Goal: Check status: Check status

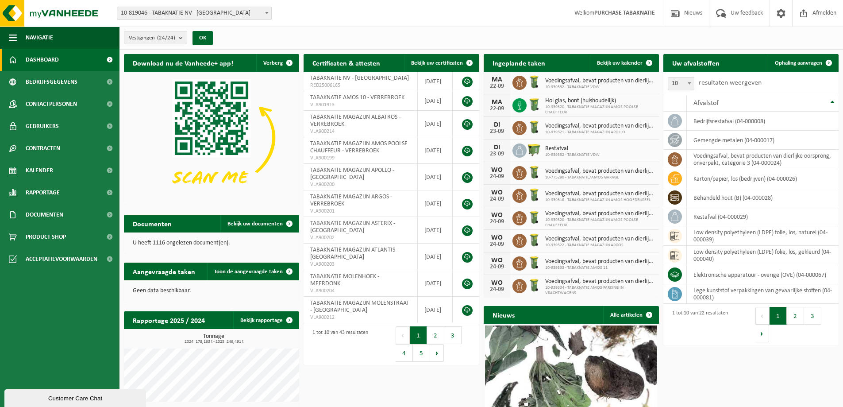
click at [214, 17] on span "10-819046 - TABAKNATIE NV - [GEOGRAPHIC_DATA]" at bounding box center [194, 13] width 154 height 12
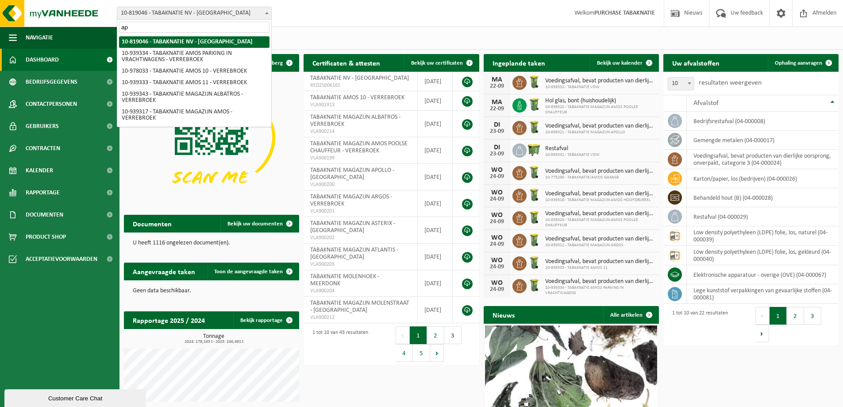
type input "apo"
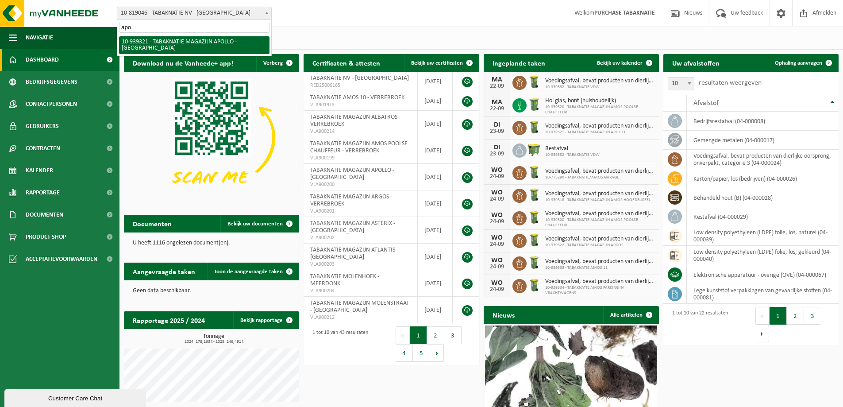
select select "138348"
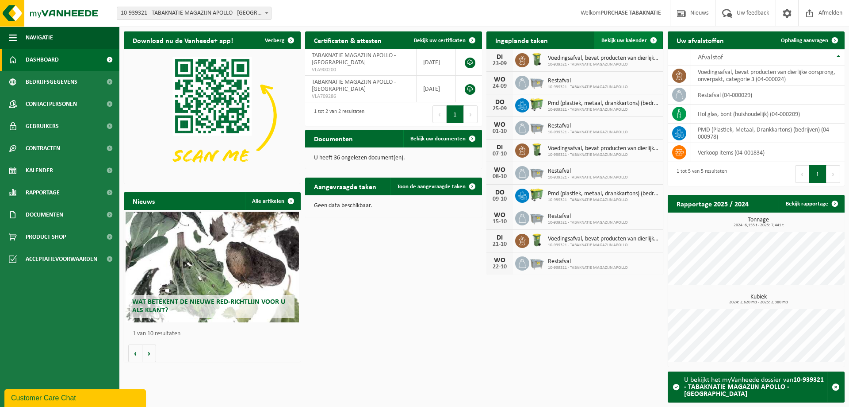
click at [629, 42] on span "Bekijk uw kalender" at bounding box center [625, 41] width 46 height 6
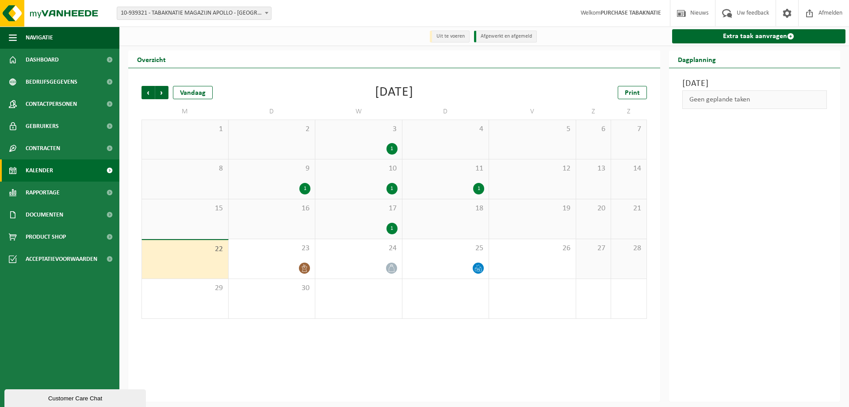
click at [374, 207] on span "17" at bounding box center [359, 209] width 78 height 10
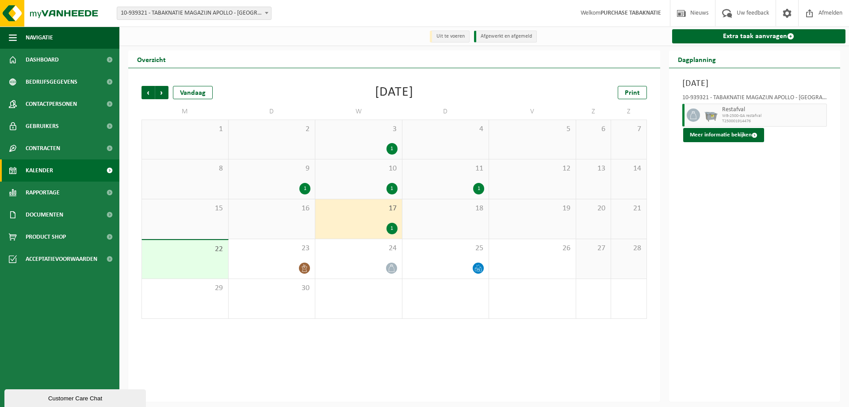
click at [249, 16] on span "10-939321 - TABAKNATIE MAGAZIJN APOLLO - [GEOGRAPHIC_DATA]" at bounding box center [194, 13] width 154 height 12
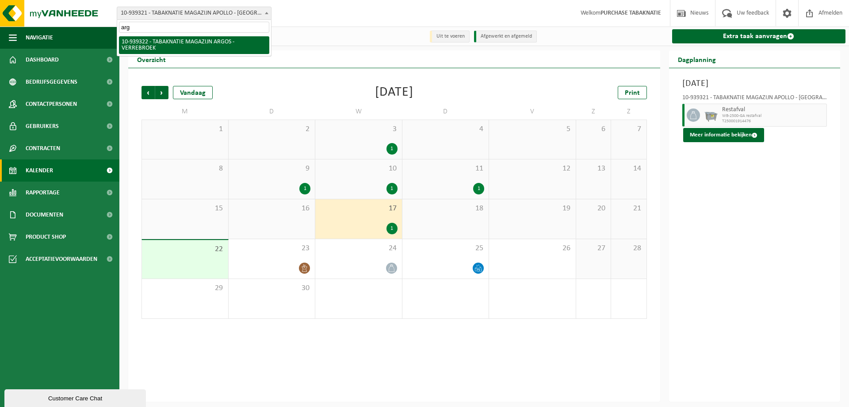
type input "argo"
select select "138349"
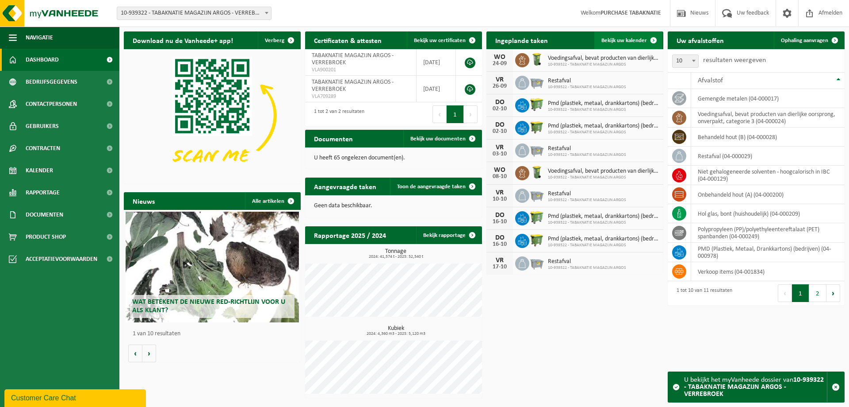
click at [640, 38] on span "Bekijk uw kalender" at bounding box center [625, 41] width 46 height 6
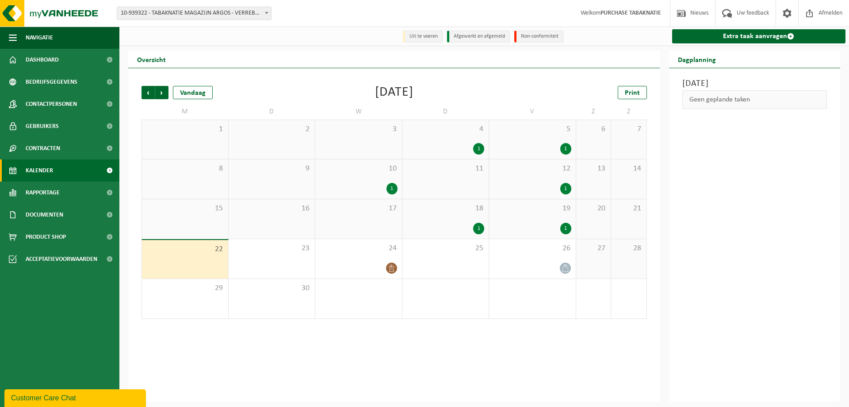
click at [459, 217] on div "18 1" at bounding box center [446, 218] width 87 height 39
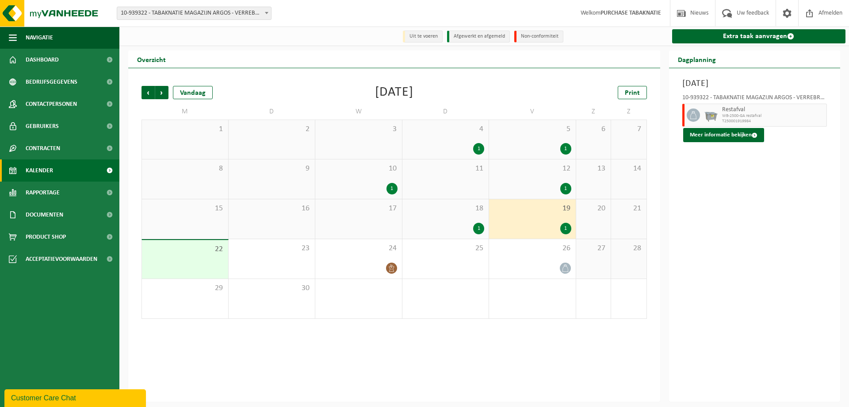
click at [208, 18] on span "10-939322 - TABAKNATIE MAGAZIJN ARGOS - VERREBROEK" at bounding box center [194, 13] width 154 height 12
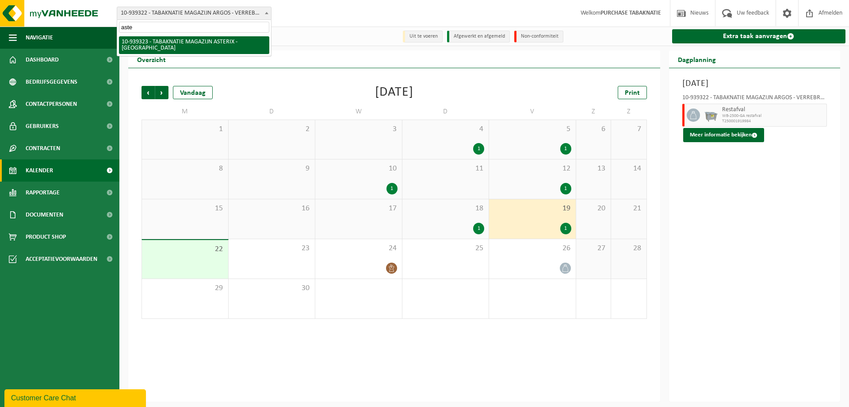
type input "aster"
select select "138350"
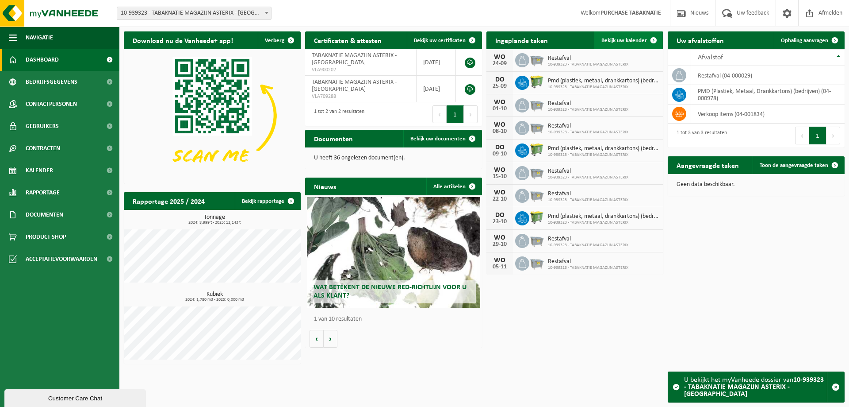
click at [626, 45] on link "Bekijk uw kalender" at bounding box center [629, 40] width 68 height 18
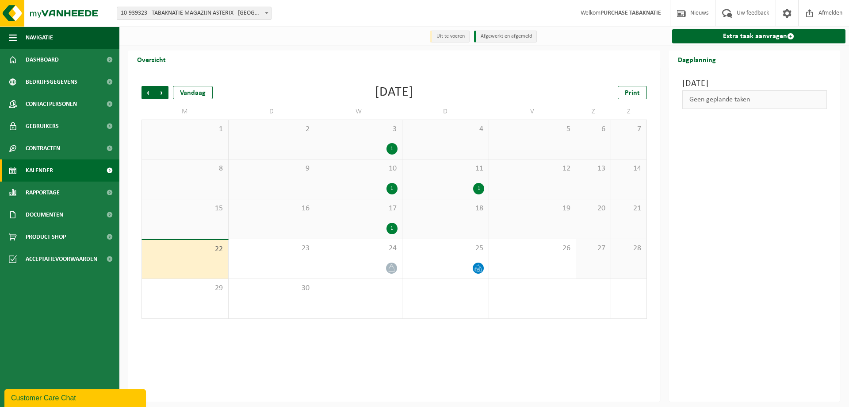
click at [364, 218] on div "17 1" at bounding box center [358, 218] width 87 height 39
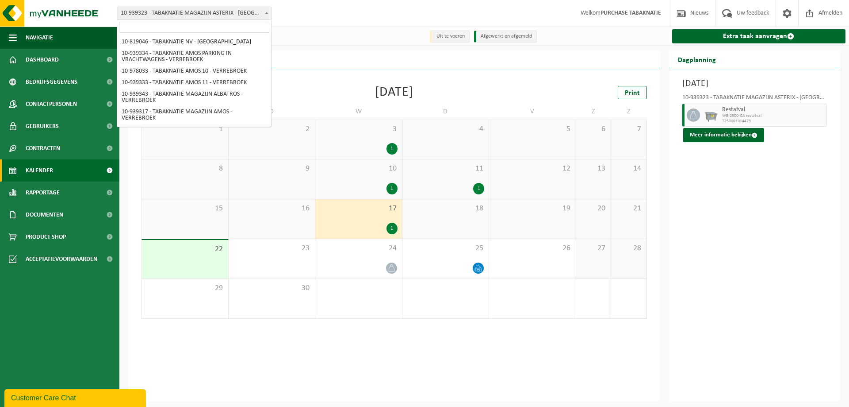
click at [212, 8] on span "10-939323 - TABAKNATIE MAGAZIJN ASTERIX - [GEOGRAPHIC_DATA]" at bounding box center [194, 13] width 154 height 12
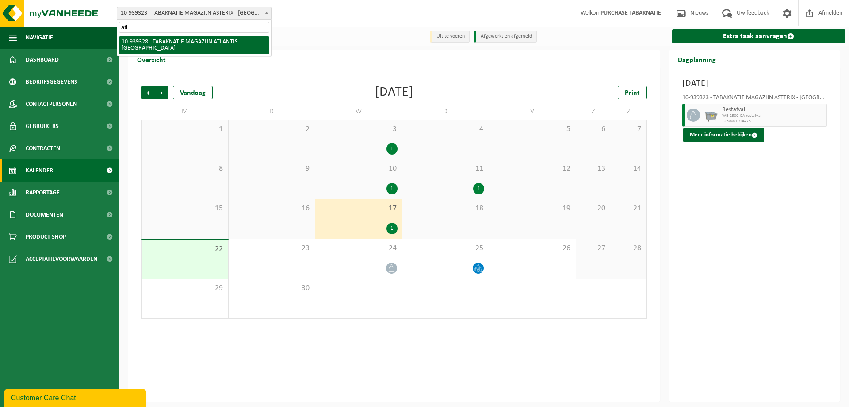
type input "atla"
select select "138351"
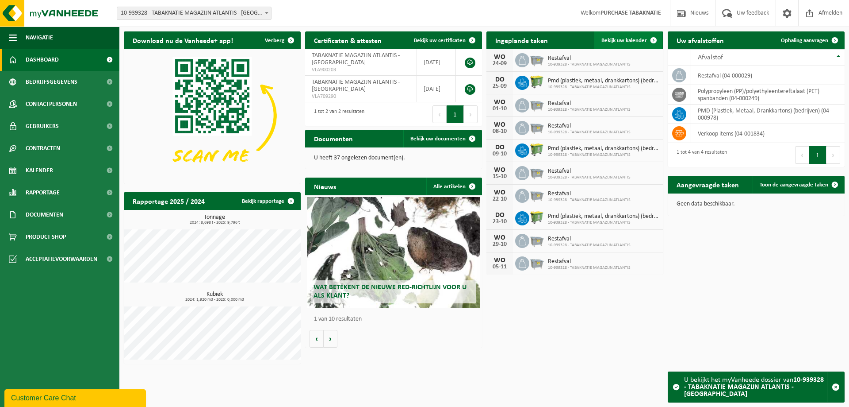
click at [641, 43] on span "Bekijk uw kalender" at bounding box center [625, 41] width 46 height 6
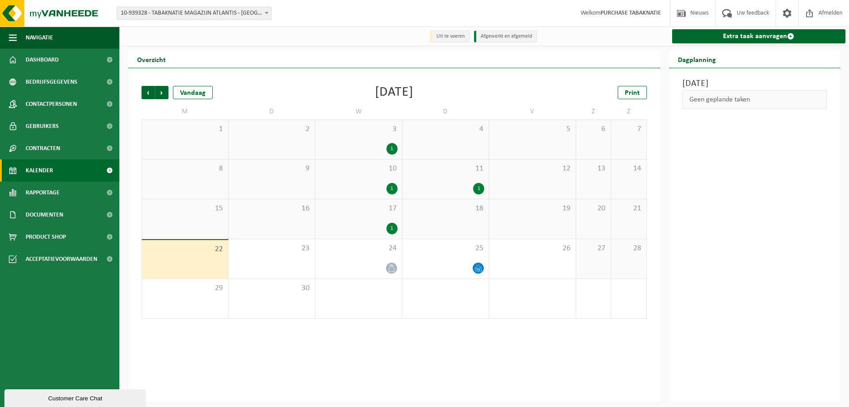
click at [364, 222] on div "17 1" at bounding box center [358, 218] width 87 height 39
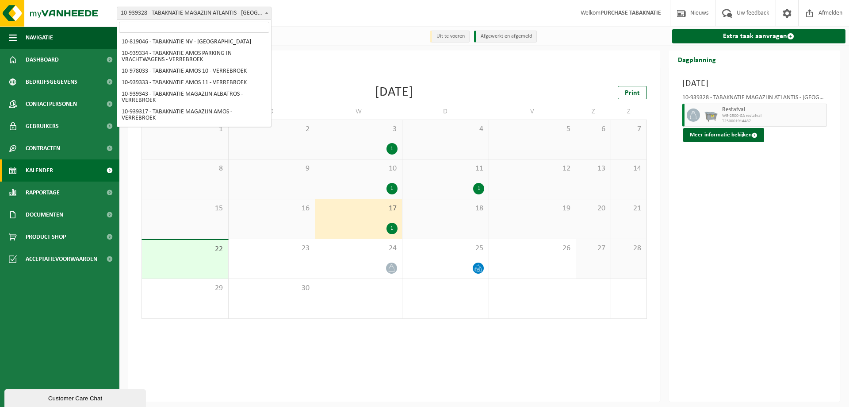
click at [165, 19] on span "10-939328 - TABAKNATIE MAGAZIJN ATLANTIS - [GEOGRAPHIC_DATA]" at bounding box center [194, 13] width 154 height 12
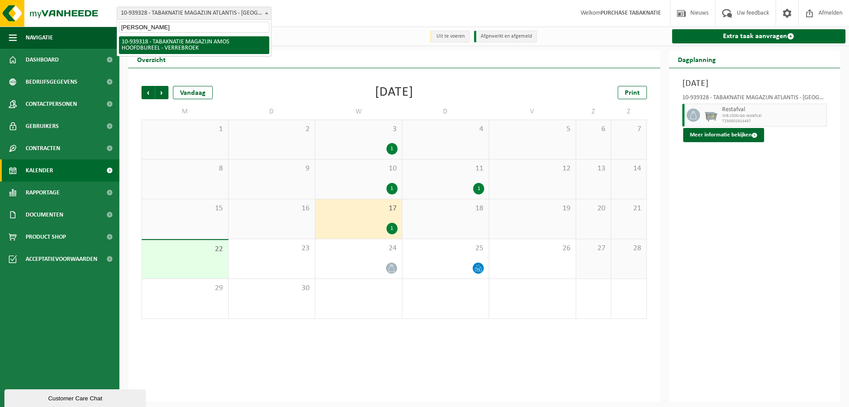
type input "amos hoof"
select select "138345"
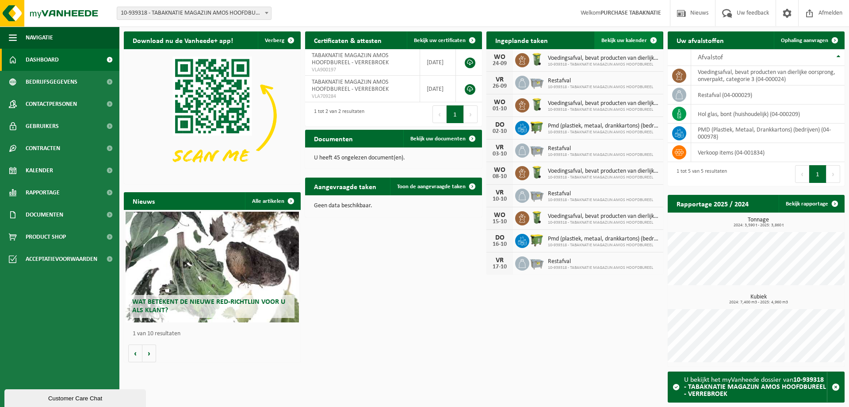
click at [623, 33] on link "Bekijk uw kalender" at bounding box center [629, 40] width 68 height 18
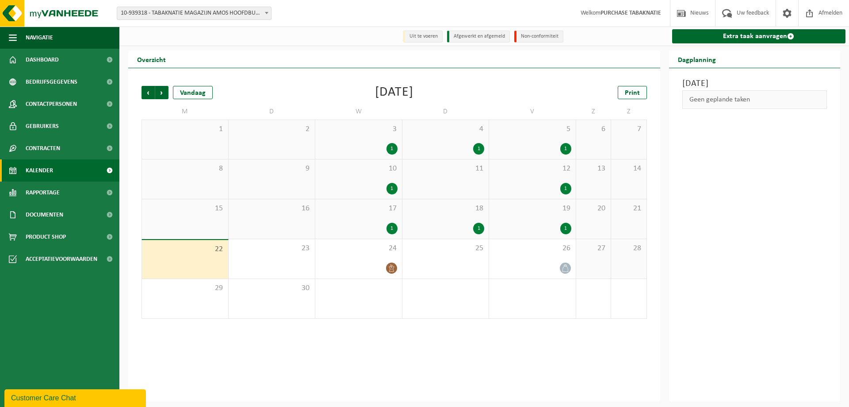
click at [375, 210] on span "17" at bounding box center [359, 209] width 78 height 10
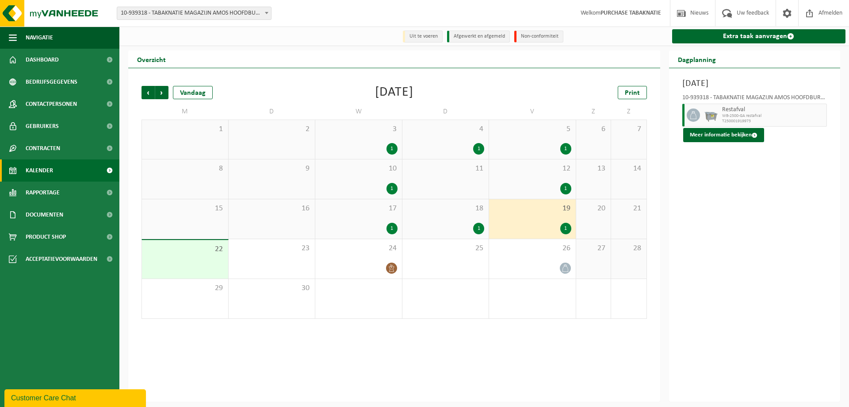
click at [235, 8] on span "10-939318 - TABAKNATIE MAGAZIJN AMOS HOOFDBUREEL - VERREBROEK" at bounding box center [194, 13] width 154 height 12
type input "gara"
select select "138231"
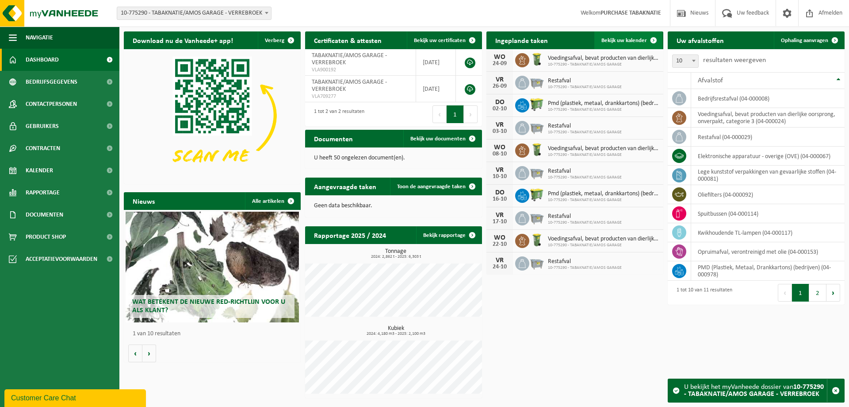
click at [639, 46] on link "Bekijk uw kalender" at bounding box center [629, 40] width 68 height 18
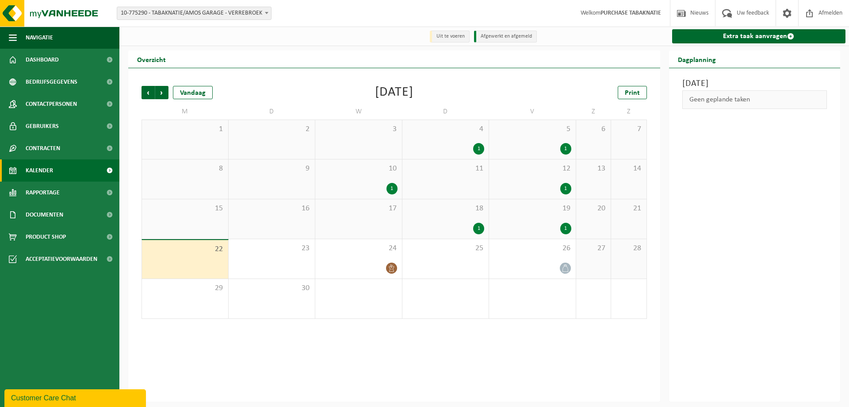
click at [453, 211] on span "18" at bounding box center [446, 209] width 78 height 10
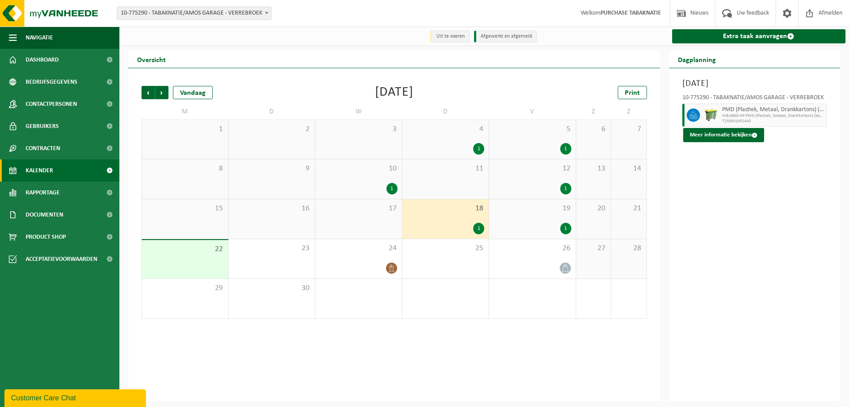
click at [524, 217] on div "19 1" at bounding box center [532, 218] width 87 height 39
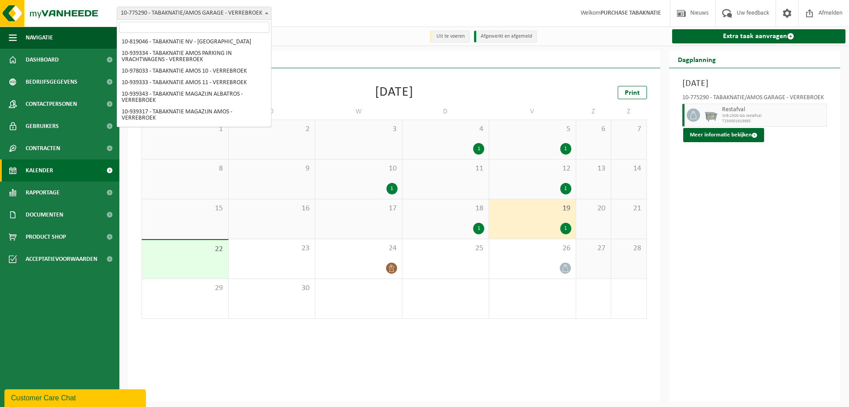
click at [190, 15] on span "10-775290 - TABAKNATIE/AMOS GARAGE - VERREBROEK" at bounding box center [194, 13] width 154 height 12
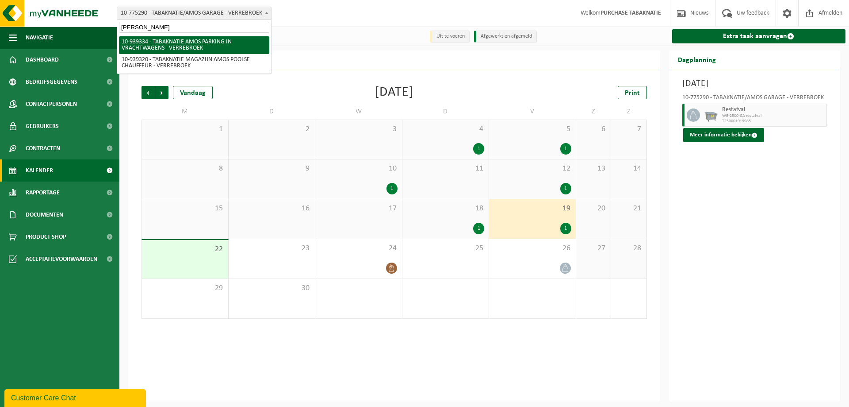
type input "amos poo"
select select "138347"
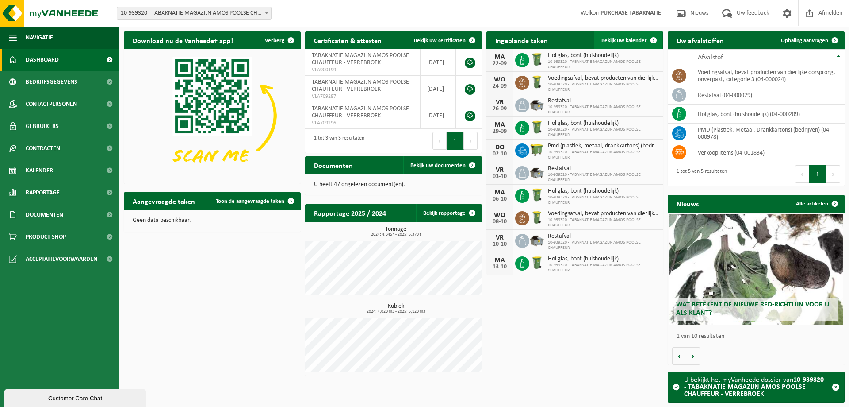
click at [609, 43] on span "Bekijk uw kalender" at bounding box center [625, 41] width 46 height 6
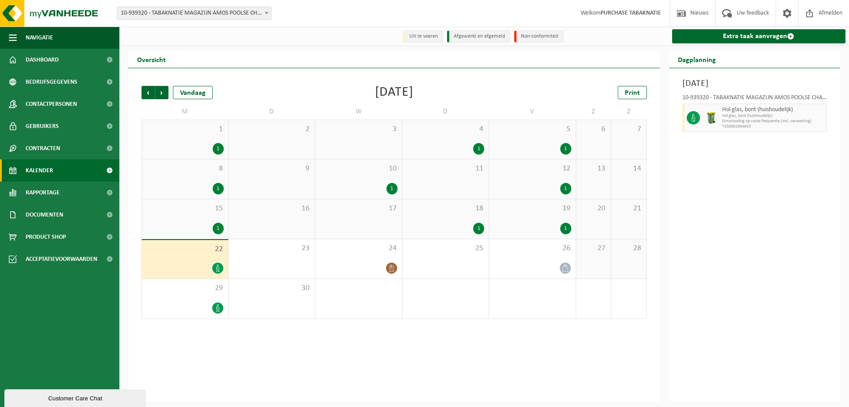
click at [183, 211] on span "15" at bounding box center [184, 209] width 77 height 10
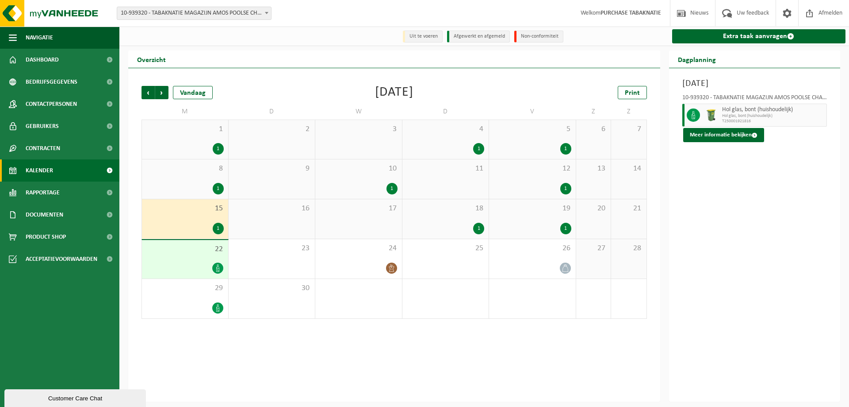
click at [453, 219] on div "18 1" at bounding box center [446, 218] width 87 height 39
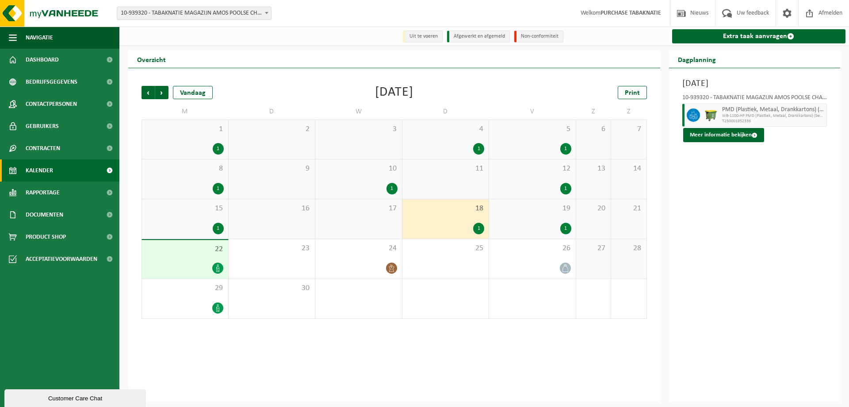
click at [559, 212] on span "19" at bounding box center [533, 209] width 78 height 10
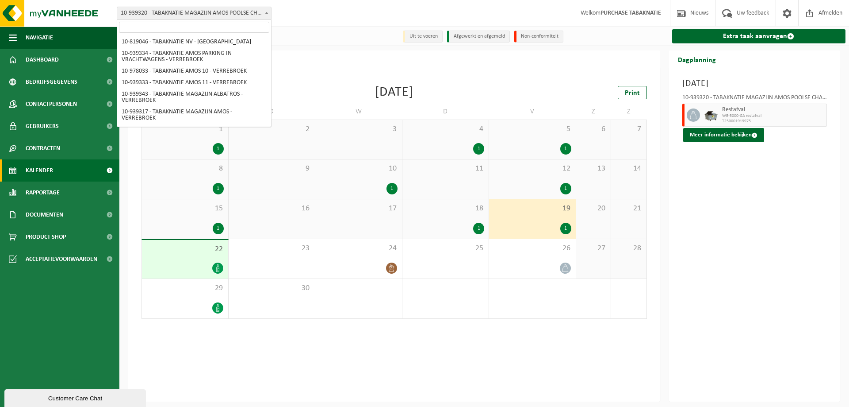
click at [188, 10] on span "10-939320 - TABAKNATIE MAGAZIJN AMOS POOLSE CHAUFFEUR - VERREBROEK" at bounding box center [194, 13] width 154 height 12
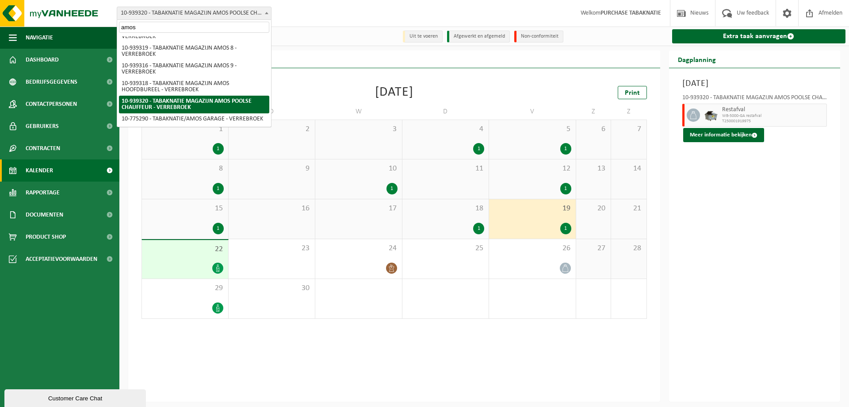
scroll to position [147, 0]
type input "amos 2"
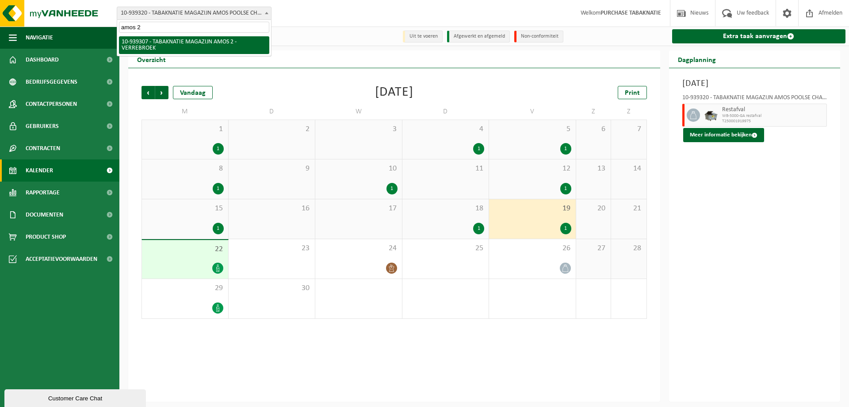
select select "138336"
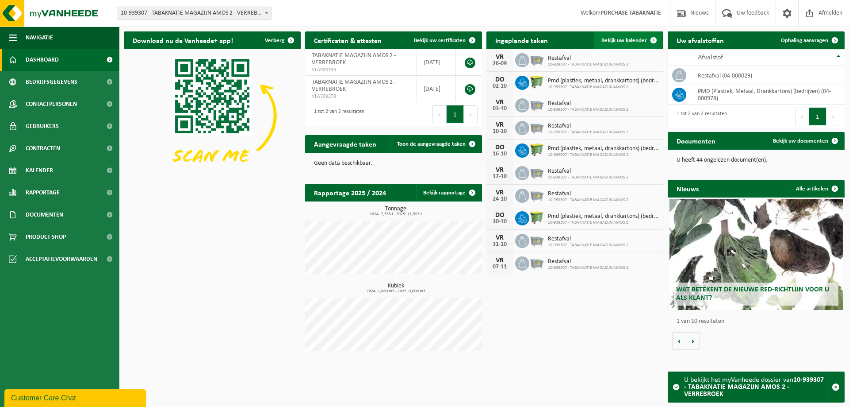
click at [637, 43] on span "Bekijk uw kalender" at bounding box center [625, 41] width 46 height 6
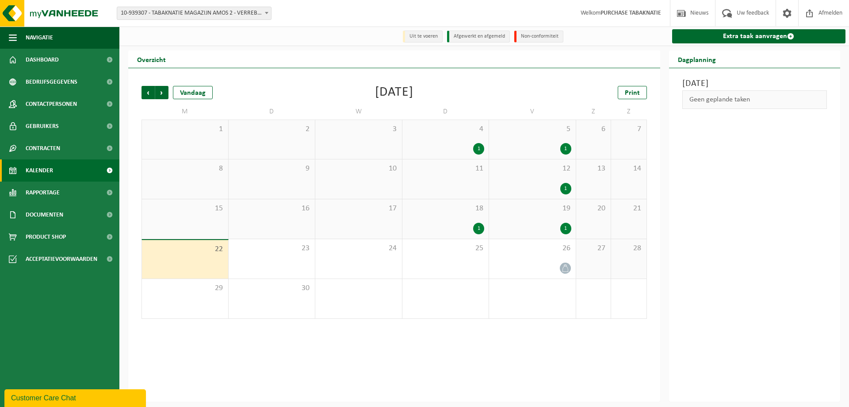
click at [466, 218] on div "18 1" at bounding box center [446, 218] width 87 height 39
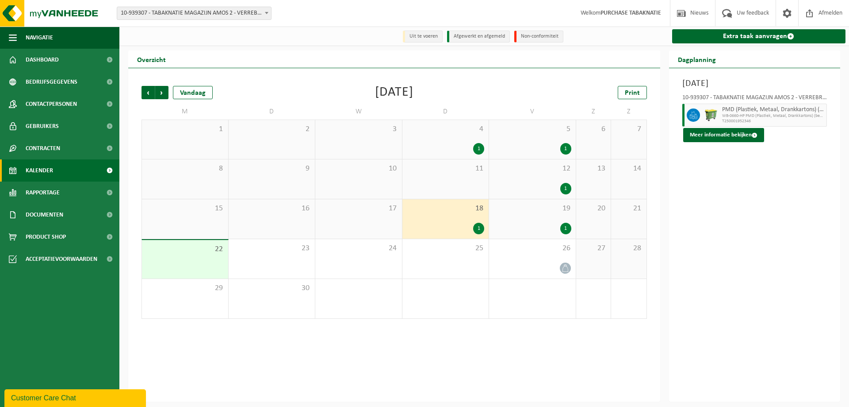
click at [541, 216] on div "19 1" at bounding box center [532, 218] width 87 height 39
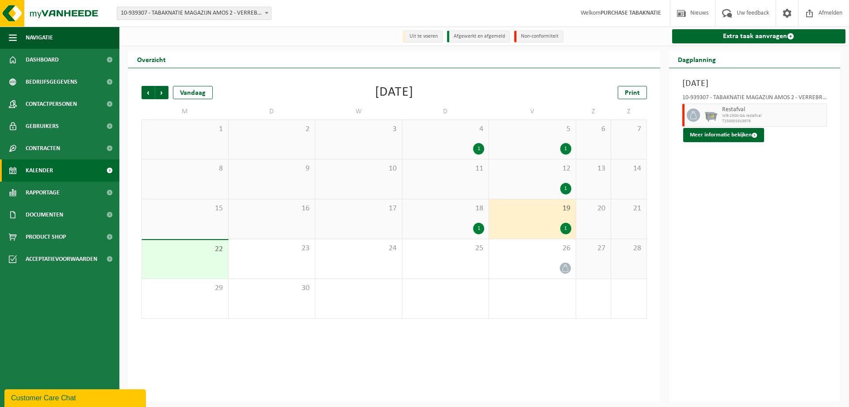
click at [239, 13] on span "10-939307 - TABAKNATIE MAGAZIJN AMOS 2 - VERREBROEK" at bounding box center [194, 13] width 154 height 12
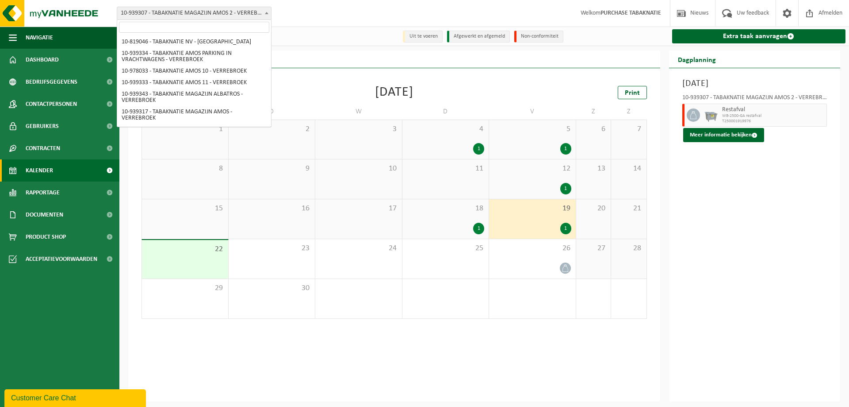
scroll to position [105, 0]
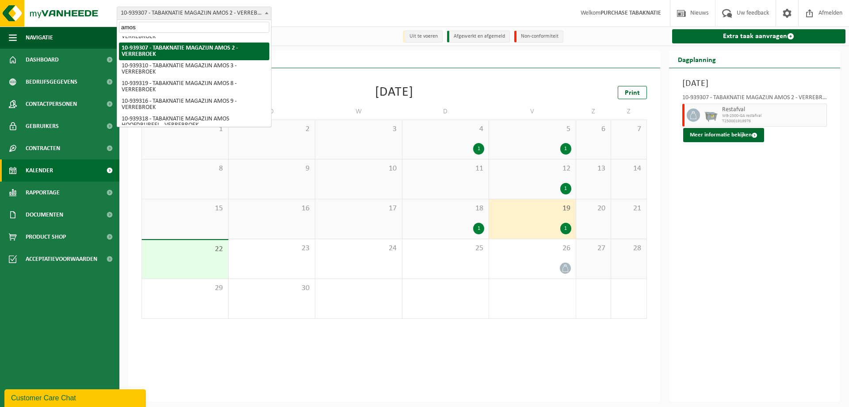
type input "amos 3"
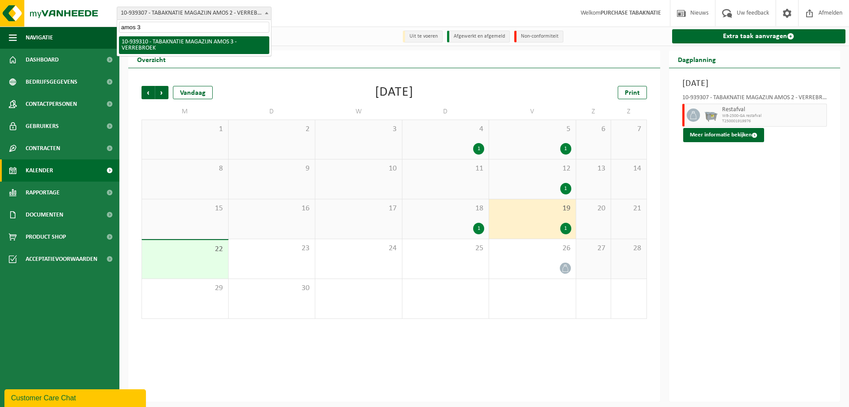
select select "138339"
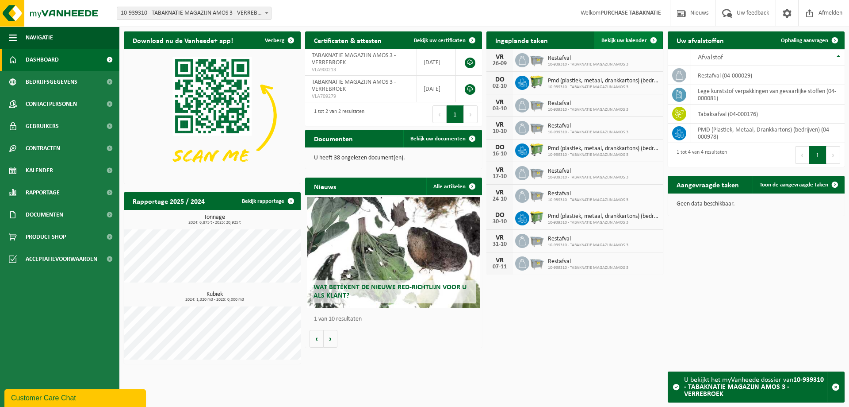
click at [615, 41] on span "Bekijk uw kalender" at bounding box center [625, 41] width 46 height 6
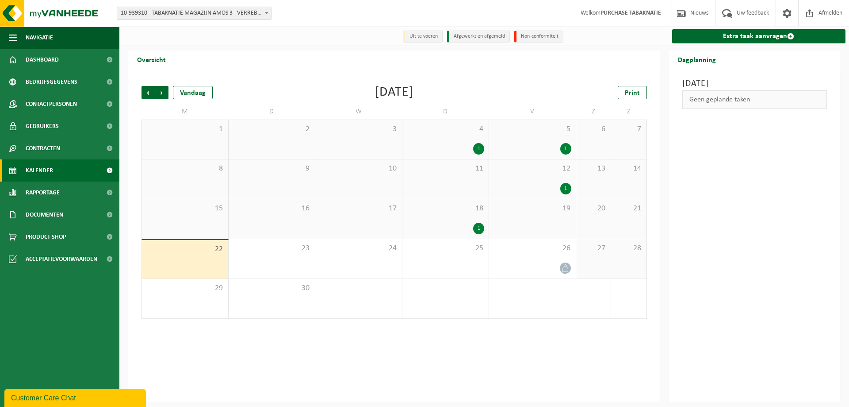
click at [457, 209] on span "18" at bounding box center [446, 209] width 78 height 10
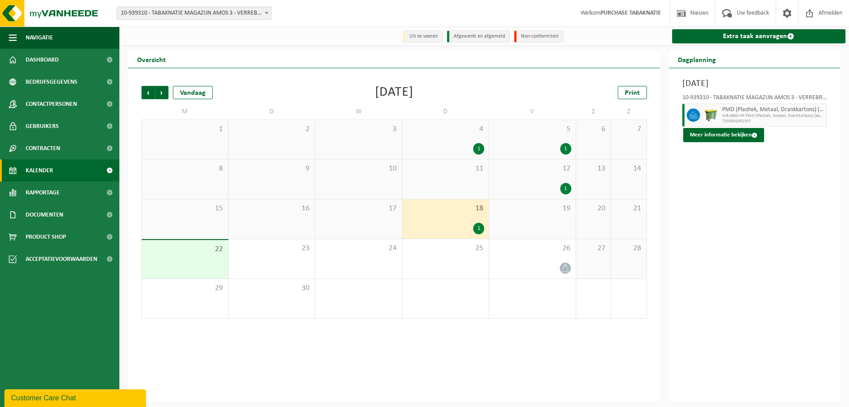
click at [227, 17] on span "10-939310 - TABAKNATIE MAGAZIJN AMOS 3 - VERREBROEK" at bounding box center [194, 13] width 154 height 12
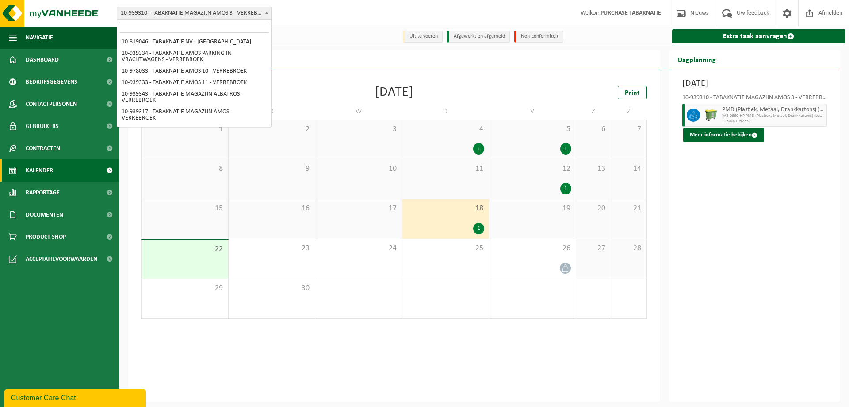
scroll to position [123, 0]
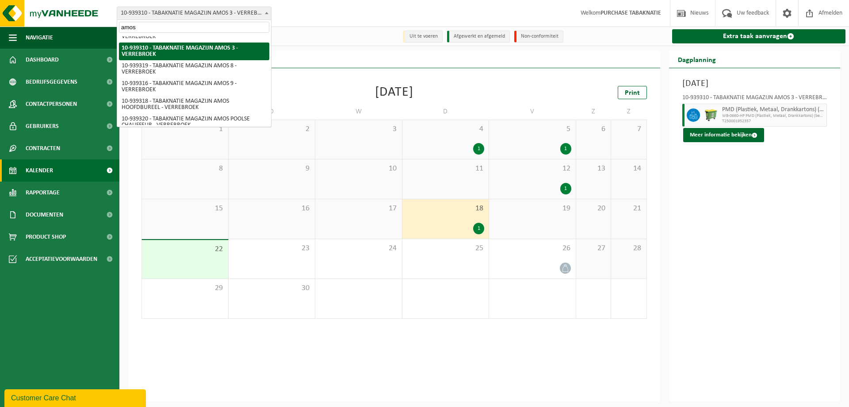
type input "amos 8"
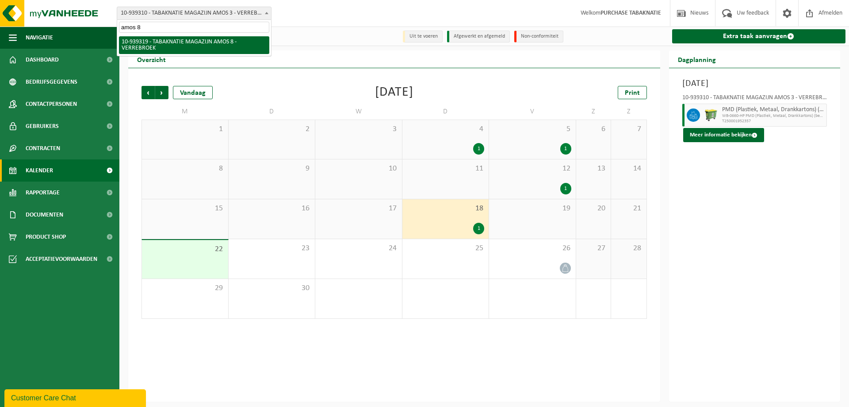
select select "138346"
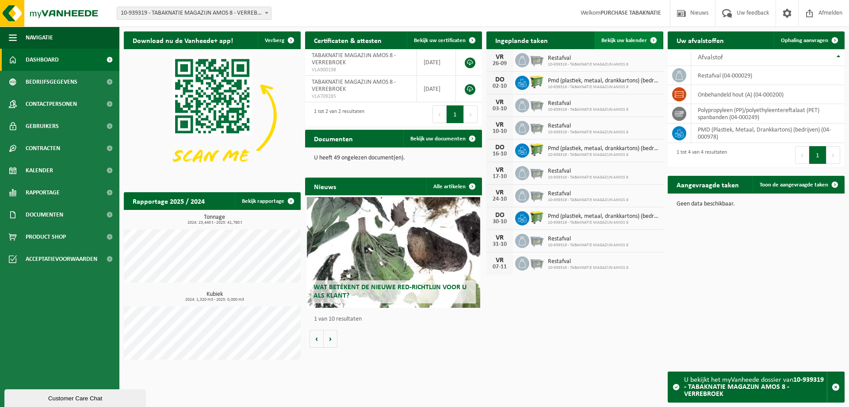
click at [622, 46] on link "Bekijk uw kalender" at bounding box center [629, 40] width 68 height 18
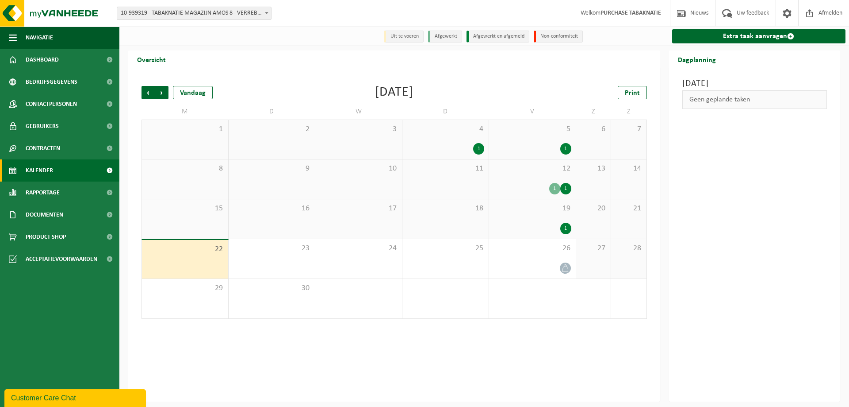
click at [520, 211] on span "19" at bounding box center [533, 209] width 78 height 10
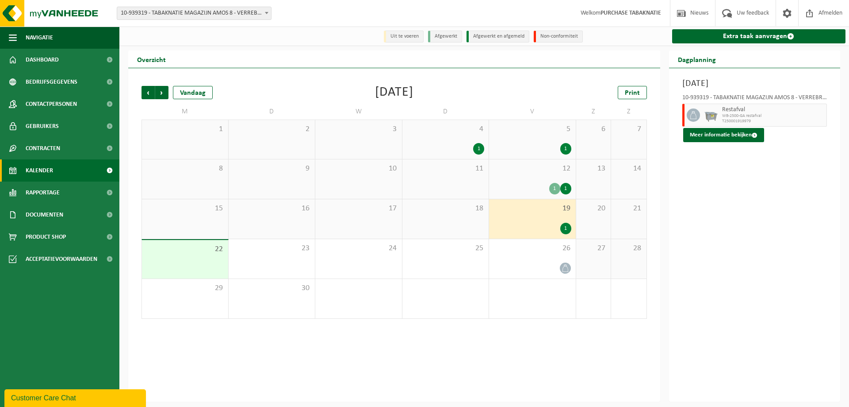
click at [196, 14] on span "10-939319 - TABAKNATIE MAGAZIJN AMOS 8 - VERREBROEK" at bounding box center [194, 13] width 154 height 12
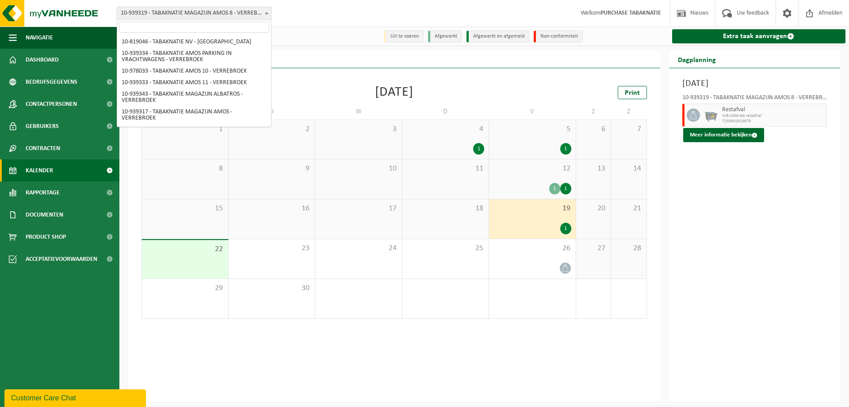
scroll to position [141, 0]
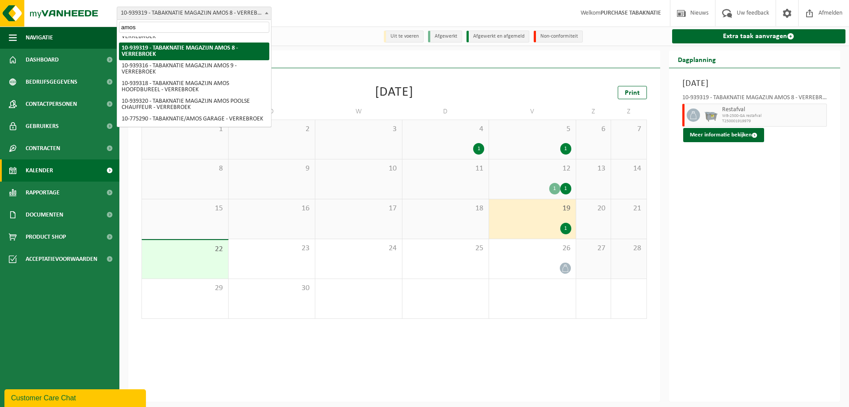
type input "amos 9"
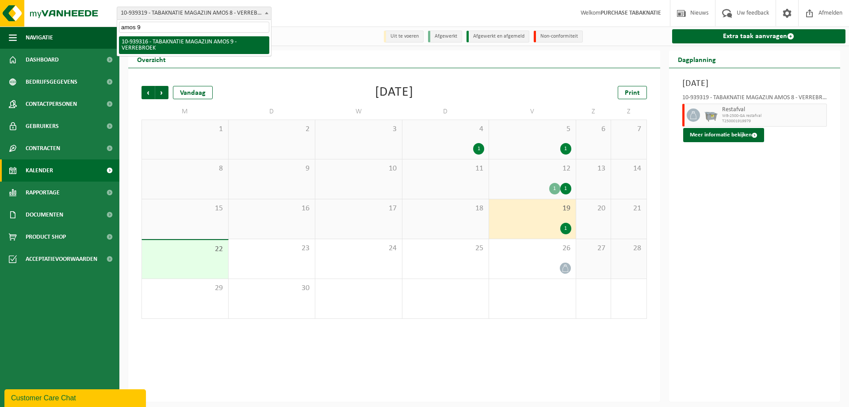
select select "138343"
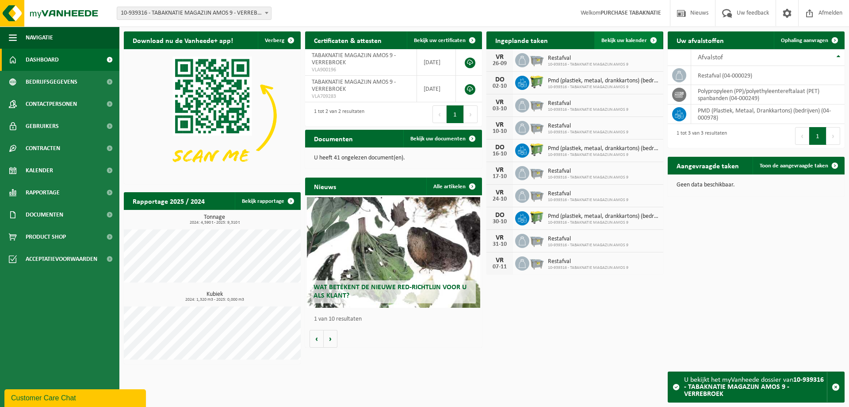
click at [645, 41] on link "Bekijk uw kalender" at bounding box center [629, 40] width 68 height 18
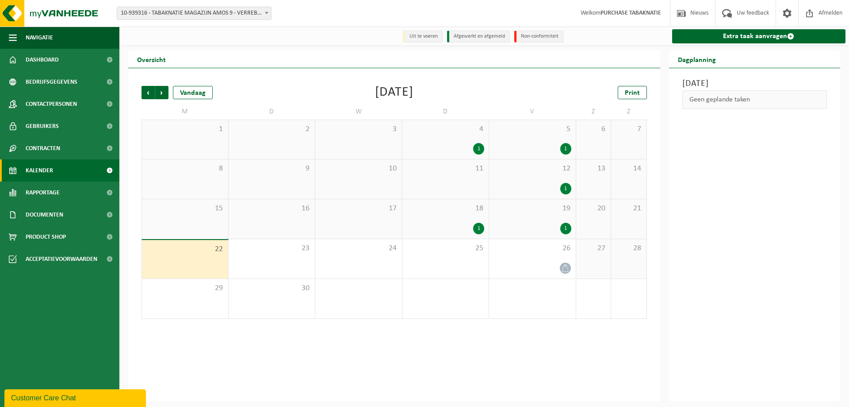
click at [456, 232] on div "1" at bounding box center [446, 229] width 78 height 12
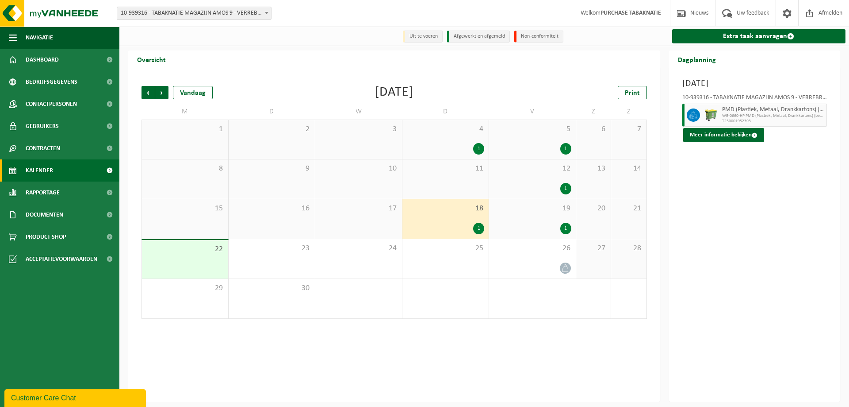
click at [532, 215] on div "19 1" at bounding box center [532, 218] width 87 height 39
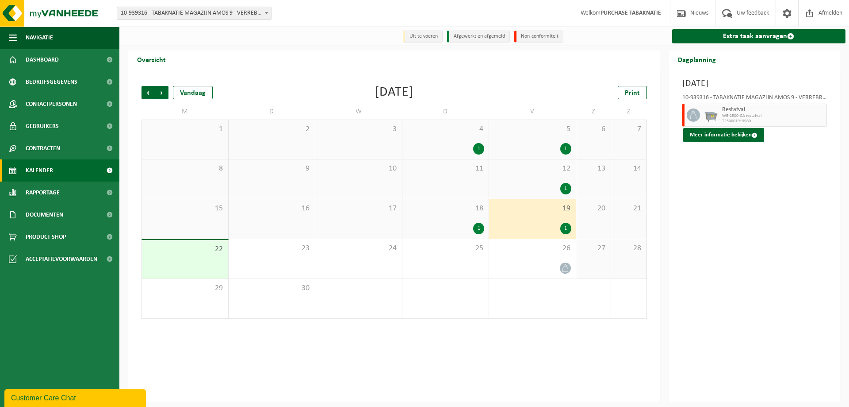
click at [231, 12] on span "10-939316 - TABAKNATIE MAGAZIJN AMOS 9 - VERREBROEK" at bounding box center [194, 13] width 154 height 12
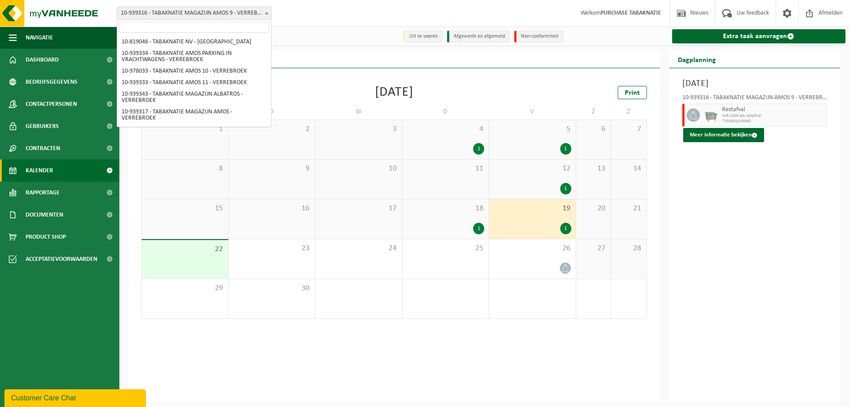
scroll to position [158, 0]
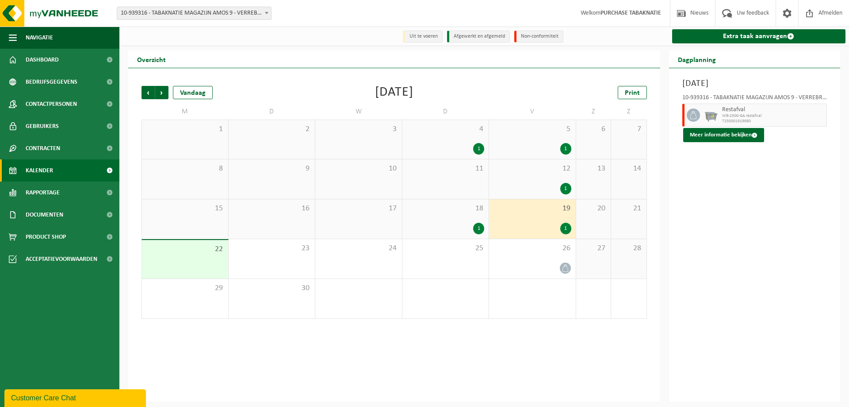
click at [325, 67] on div "Overzicht" at bounding box center [394, 59] width 532 height 18
click at [198, 7] on span "10-939316 - TABAKNATIE MAGAZIJN AMOS 9 - VERREBROEK" at bounding box center [194, 13] width 155 height 13
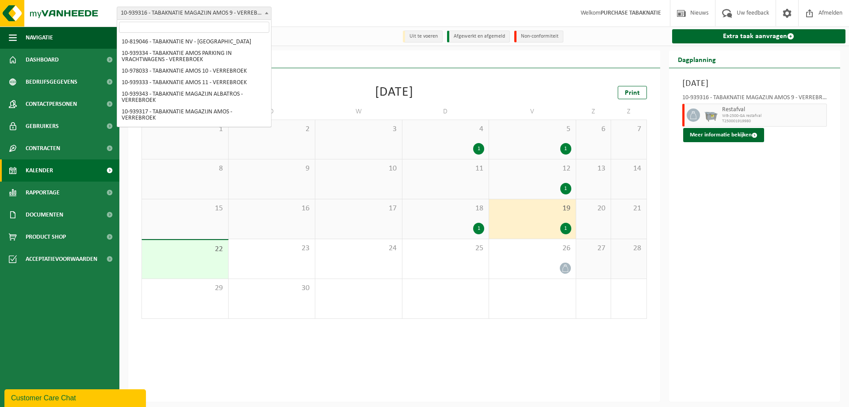
scroll to position [135, 0]
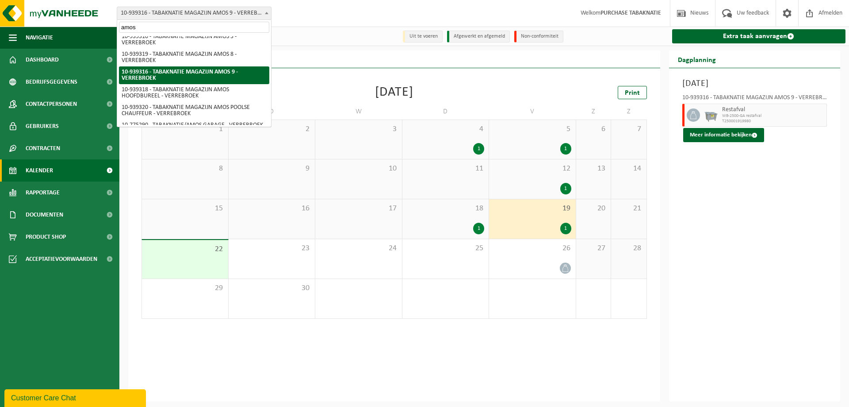
type input "amos 8"
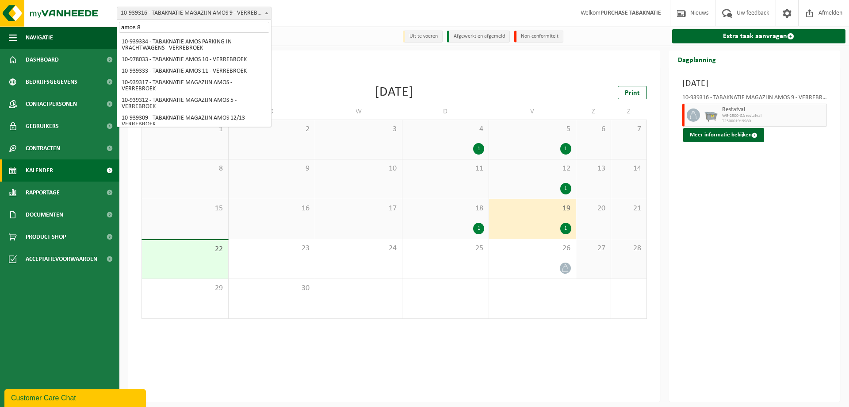
select select "138346"
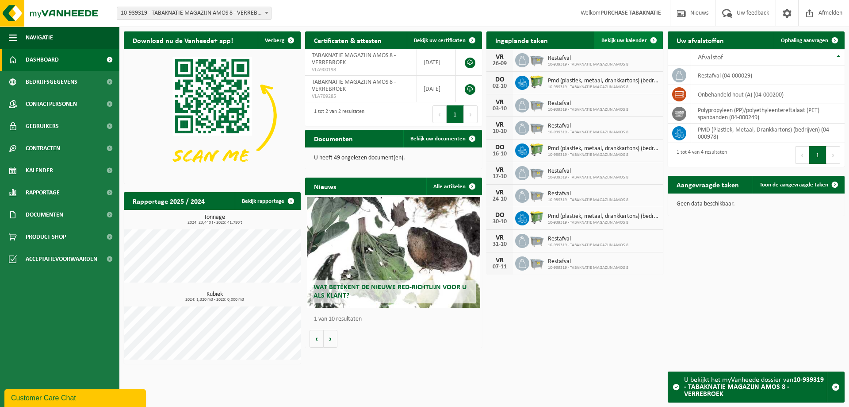
click at [623, 41] on span "Bekijk uw kalender" at bounding box center [625, 41] width 46 height 6
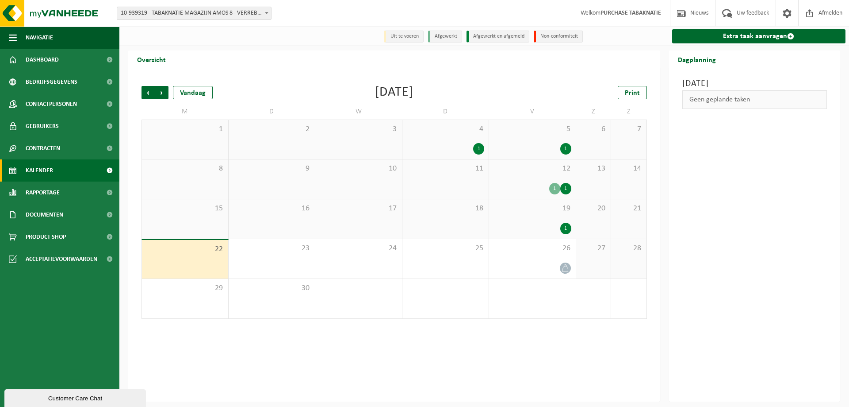
click at [448, 148] on div "1" at bounding box center [446, 149] width 78 height 12
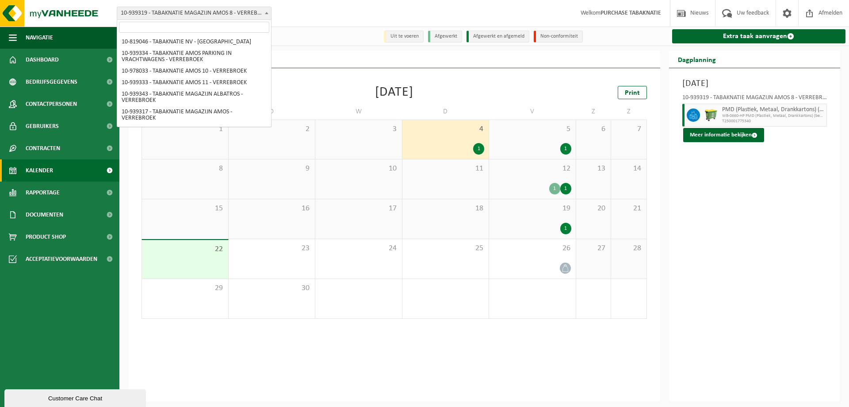
click at [246, 17] on span "10-939319 - TABAKNATIE MAGAZIJN AMOS 8 - VERREBROEK" at bounding box center [194, 13] width 154 height 12
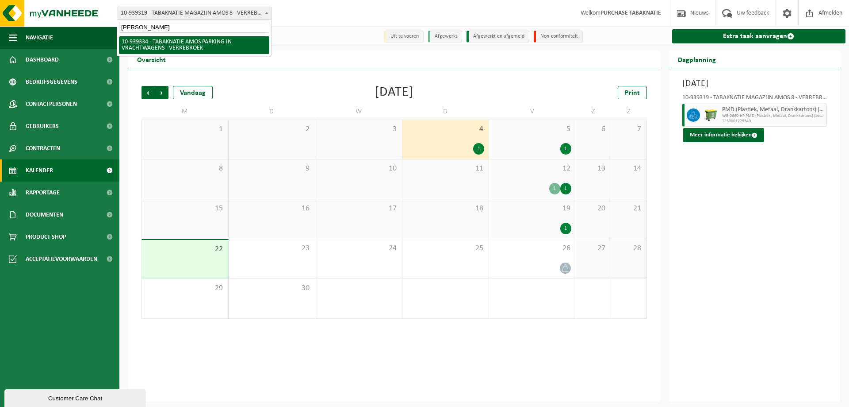
type input "amos parking"
select select "138356"
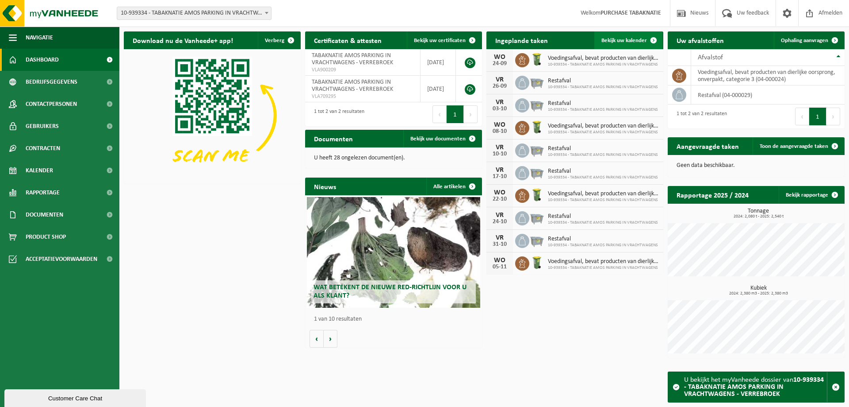
click at [615, 42] on span "Bekijk uw kalender" at bounding box center [625, 41] width 46 height 6
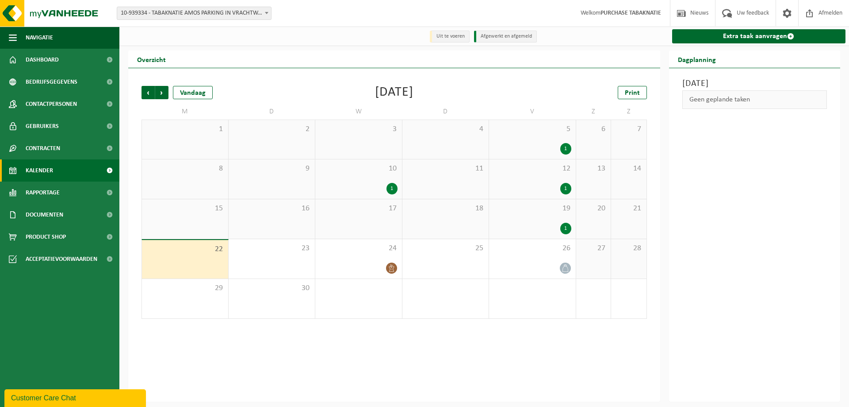
click at [565, 208] on span "19" at bounding box center [533, 209] width 78 height 10
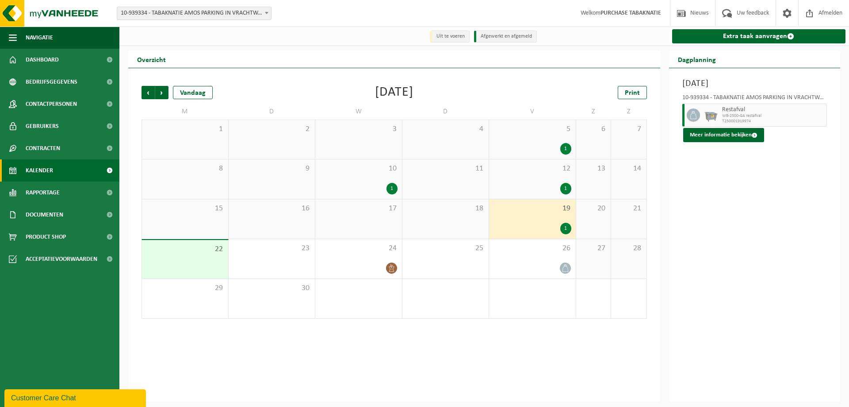
click at [154, 13] on span "10-939334 - TABAKNATIE AMOS PARKING IN VRACHTWAGENS - VERREBROEK" at bounding box center [194, 13] width 154 height 12
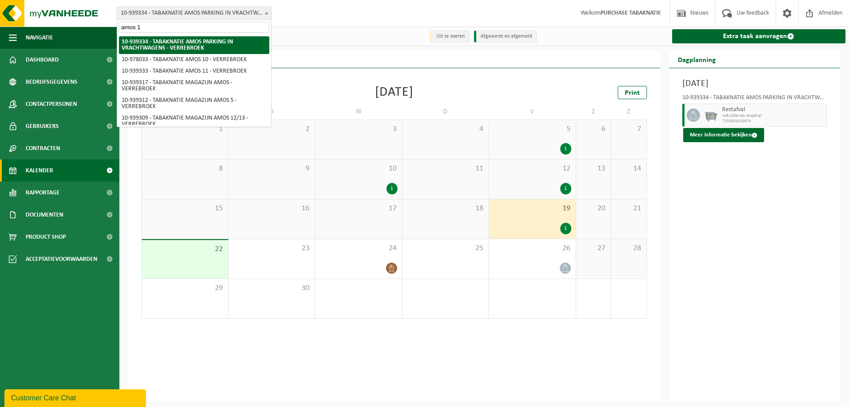
type input "amos 11"
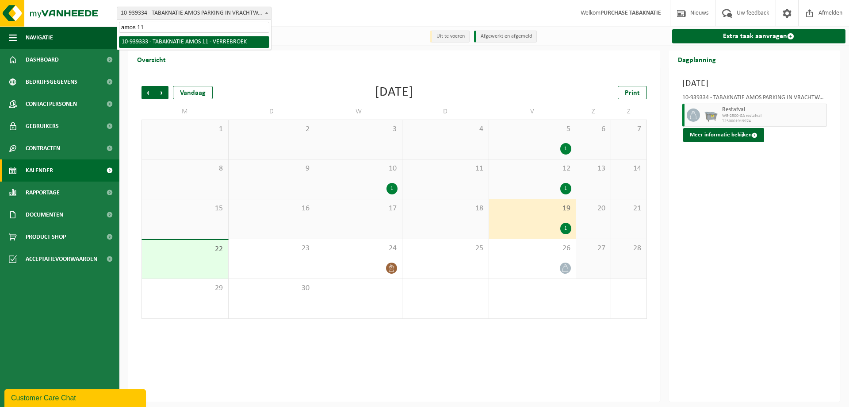
select select "138355"
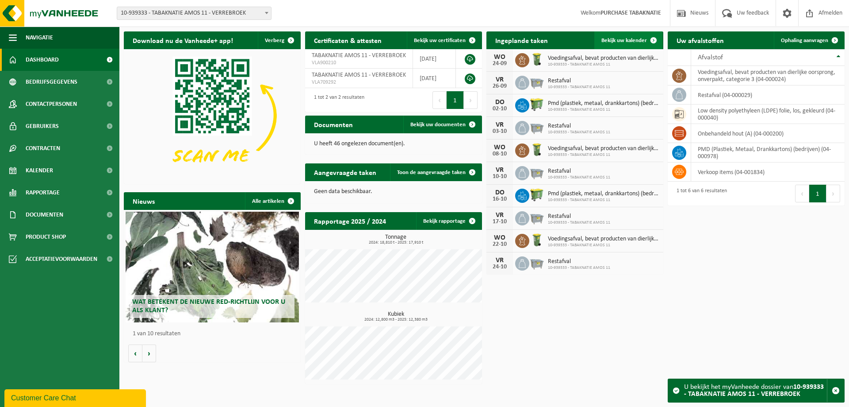
click at [608, 36] on link "Bekijk uw kalender" at bounding box center [629, 40] width 68 height 18
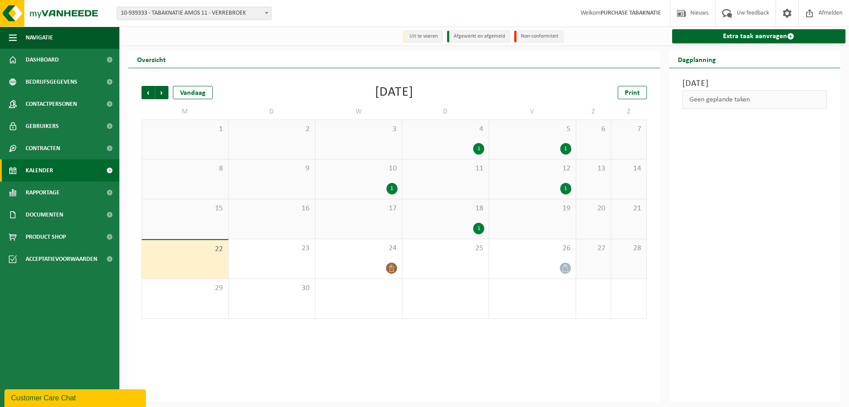
click at [447, 213] on span "18" at bounding box center [446, 209] width 78 height 10
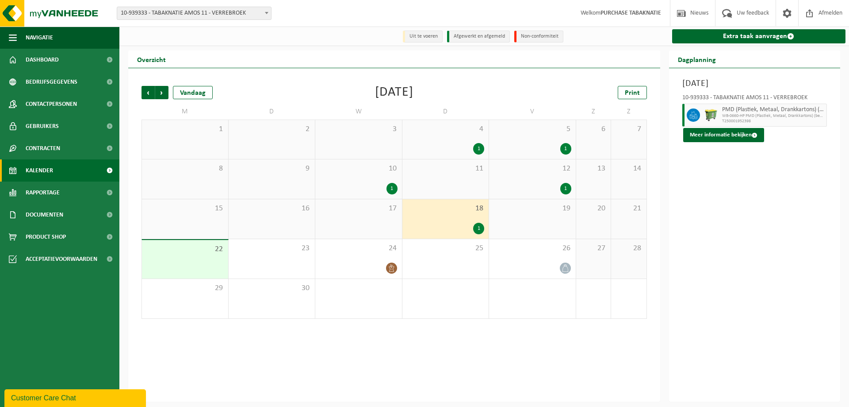
click at [188, 16] on span "10-939333 - TABAKNATIE AMOS 11 - VERREBROEK" at bounding box center [194, 13] width 154 height 12
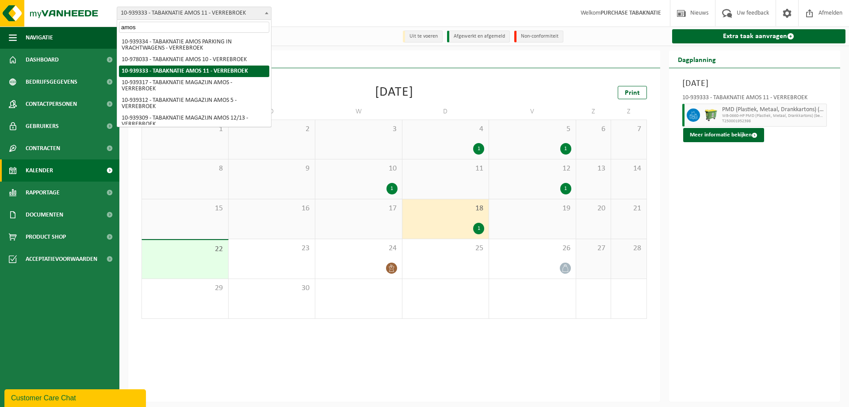
type input "amos 5"
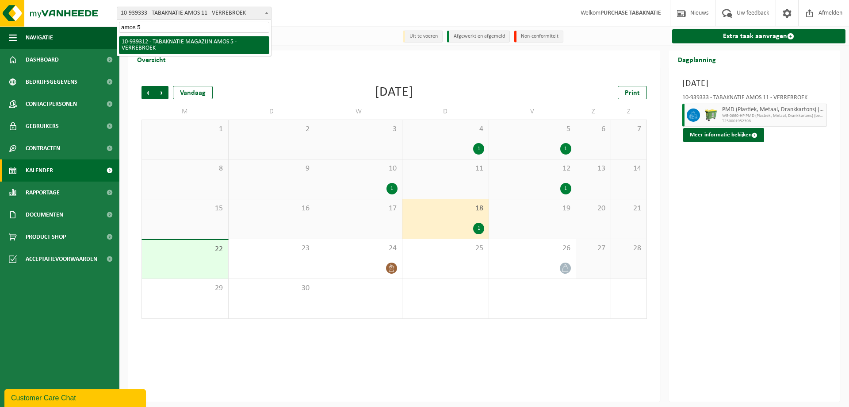
select select "138341"
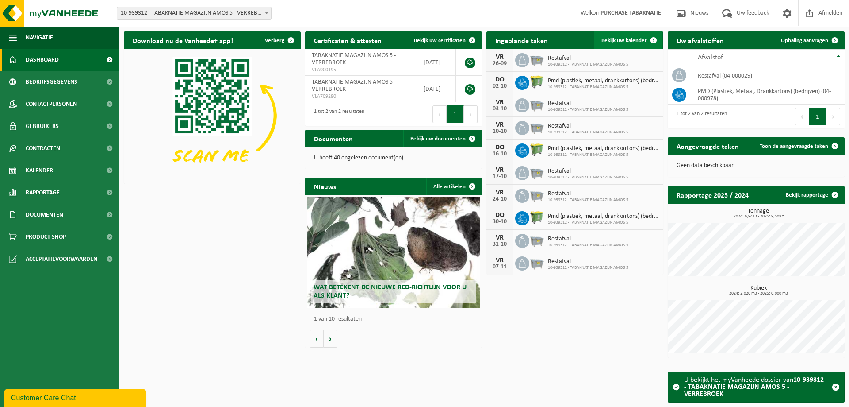
click at [617, 41] on span "Bekijk uw kalender" at bounding box center [625, 41] width 46 height 6
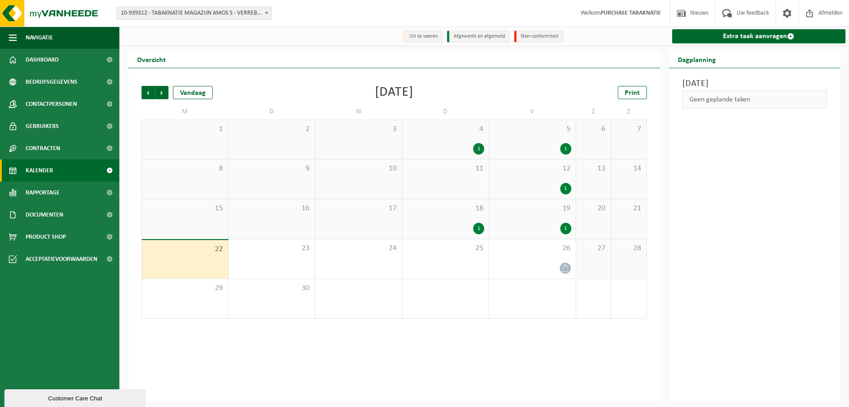
click at [413, 217] on div "18 1" at bounding box center [446, 218] width 87 height 39
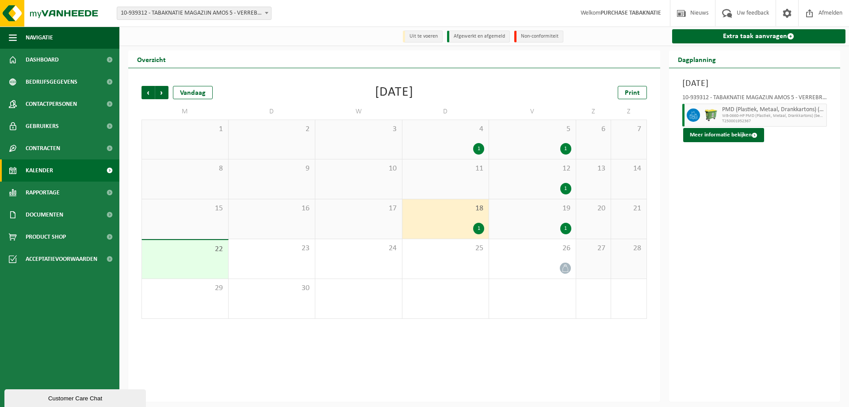
click at [518, 209] on span "19" at bounding box center [533, 209] width 78 height 10
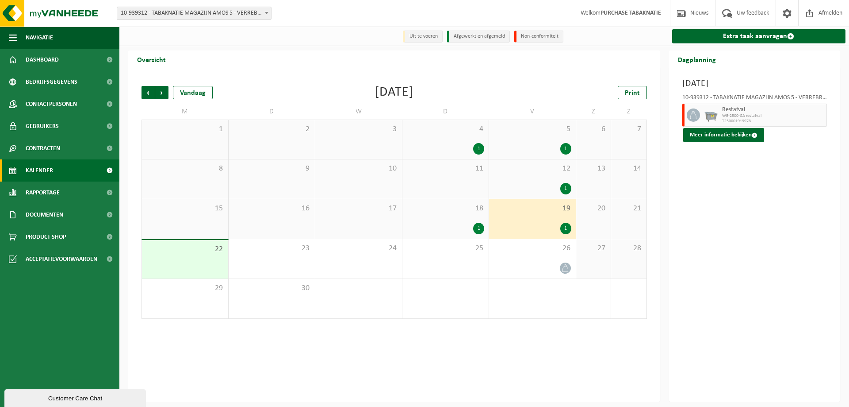
click at [204, 10] on span "10-939312 - TABAKNATIE MAGAZIJN AMOS 5 - VERREBROEK" at bounding box center [194, 13] width 154 height 12
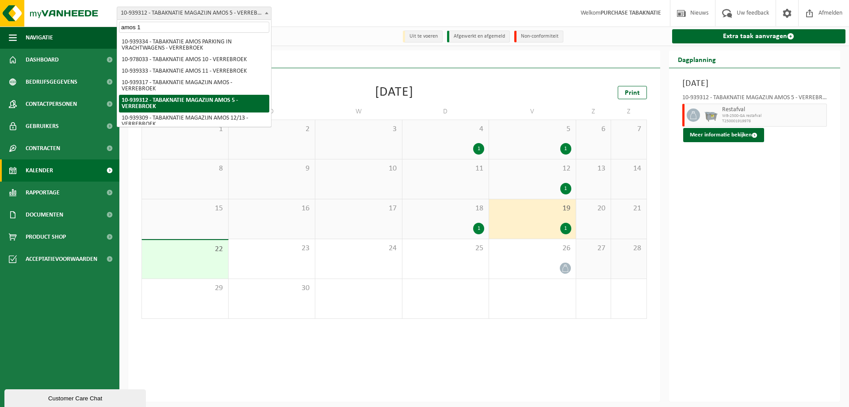
type input "amos 12"
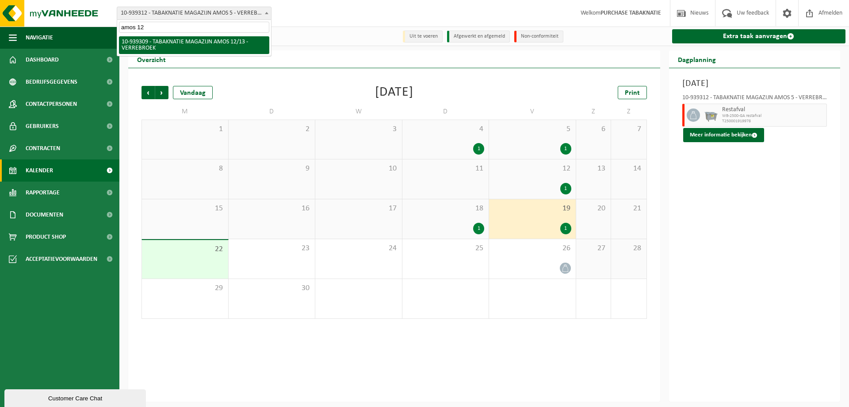
select select "138338"
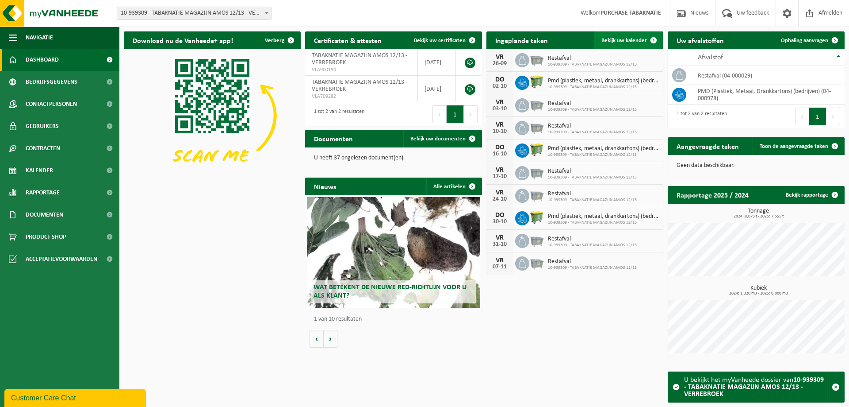
click at [651, 42] on span at bounding box center [654, 40] width 18 height 18
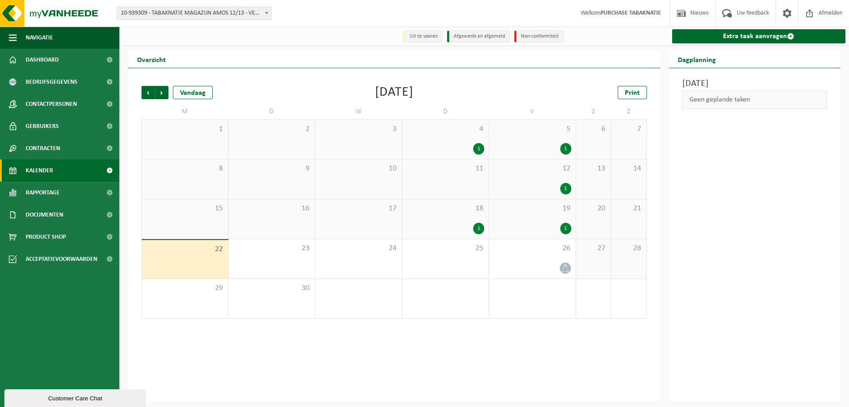
click at [471, 209] on span "18" at bounding box center [446, 209] width 78 height 10
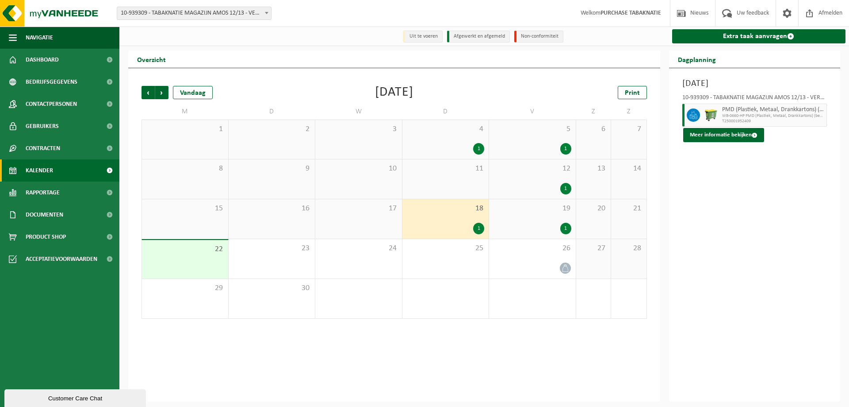
click at [532, 217] on div "19 1" at bounding box center [532, 218] width 87 height 39
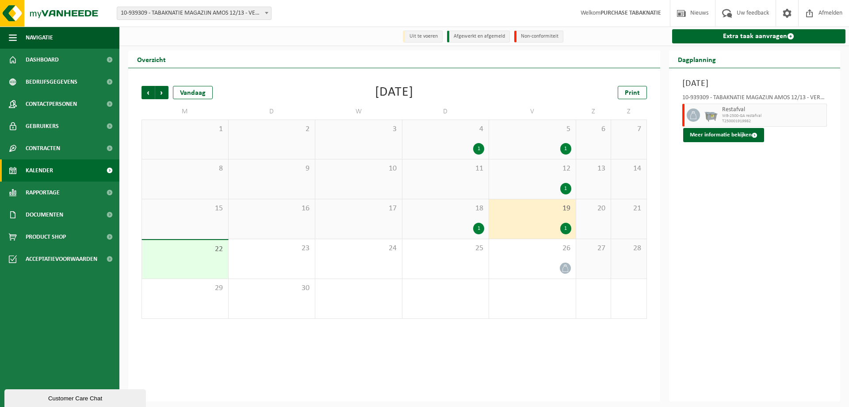
click at [168, 8] on span "10-939309 - TABAKNATIE MAGAZIJN AMOS 12/13 - VERREBROEK" at bounding box center [194, 13] width 154 height 12
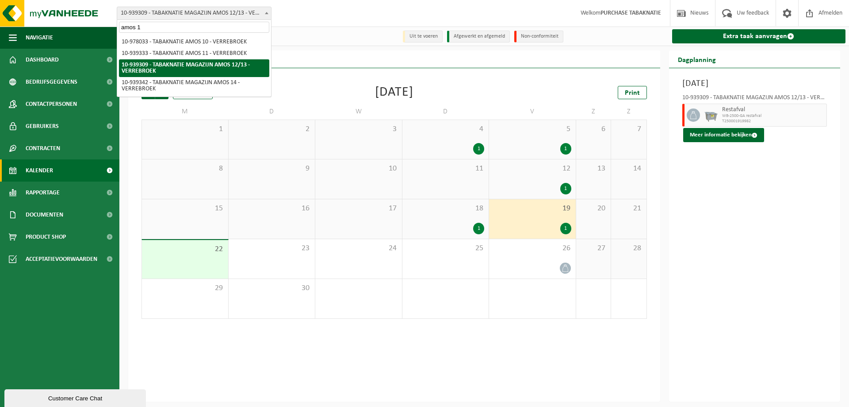
type input "amos 14"
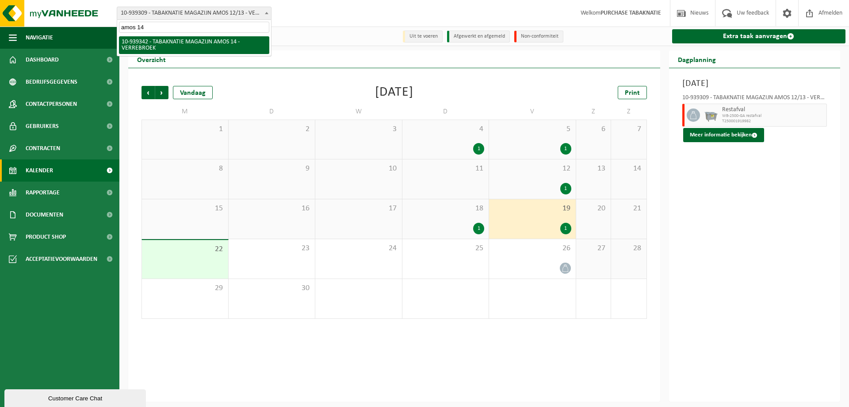
select select "138360"
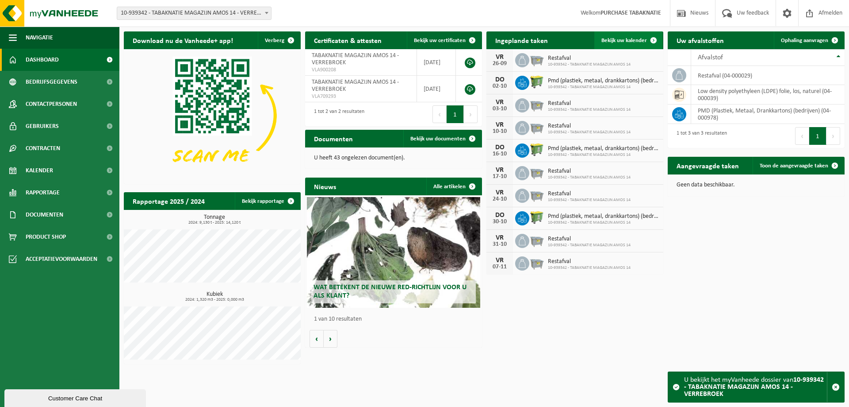
click at [616, 43] on span "Bekijk uw kalender" at bounding box center [625, 41] width 46 height 6
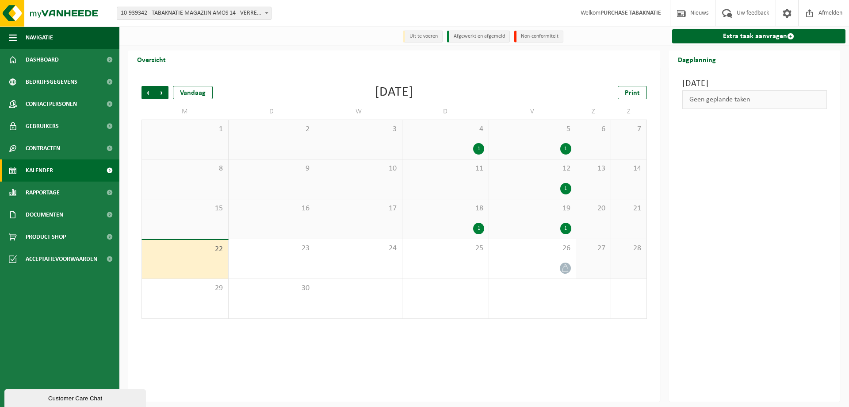
click at [443, 217] on div "18 1" at bounding box center [446, 218] width 87 height 39
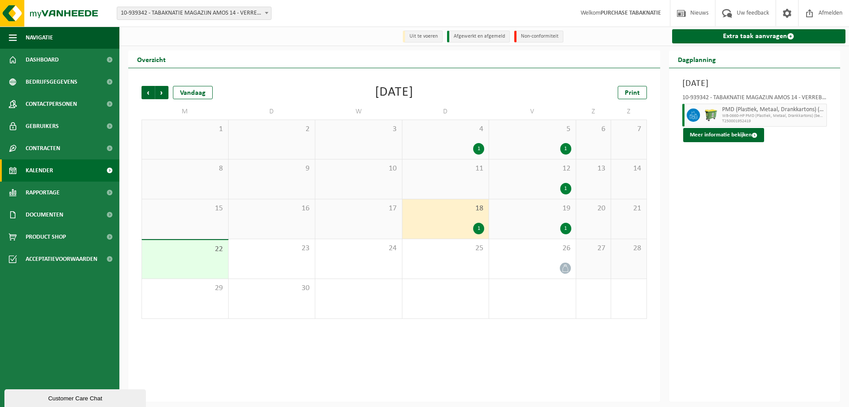
click at [517, 217] on div "19 1" at bounding box center [532, 218] width 87 height 39
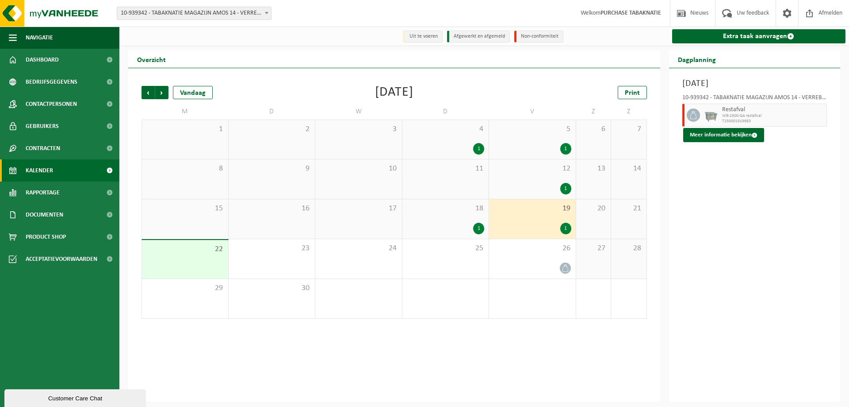
click at [238, 14] on span "10-939342 - TABAKNATIE MAGAZIJN AMOS 14 - VERREBROEK" at bounding box center [194, 13] width 154 height 12
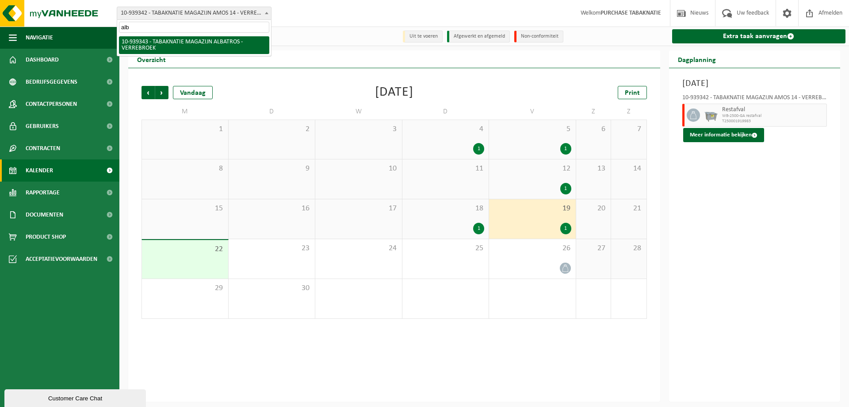
type input "alba"
select select "138361"
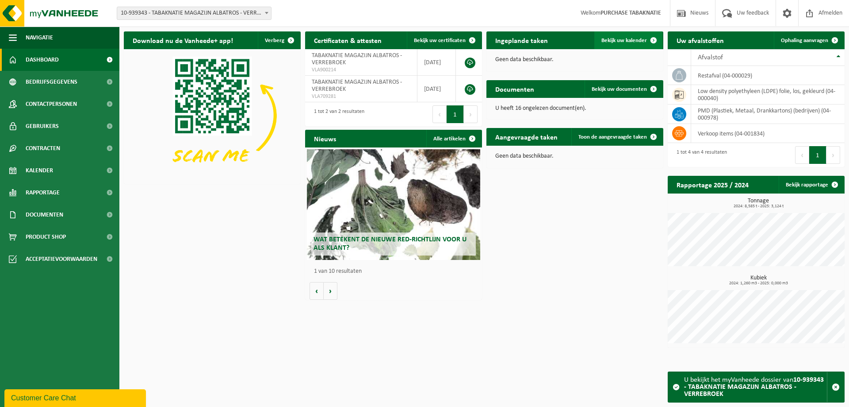
click at [616, 44] on link "Bekijk uw kalender" at bounding box center [629, 40] width 68 height 18
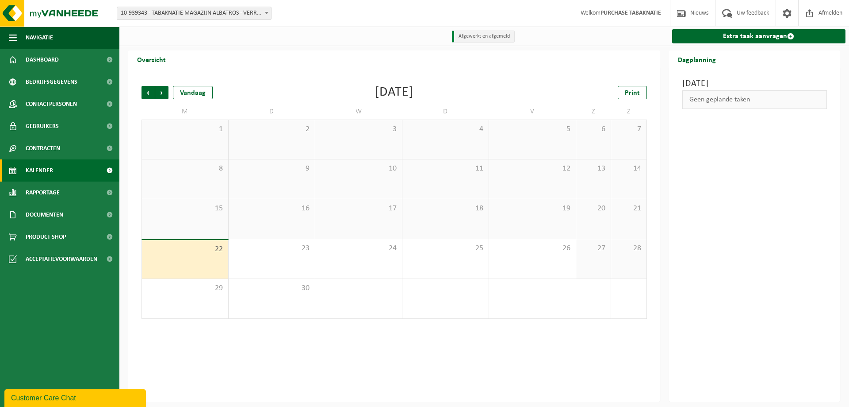
click at [152, 13] on span "10-939343 - TABAKNATIE MAGAZIJN ALBATROS - VERREBROEK" at bounding box center [194, 13] width 154 height 12
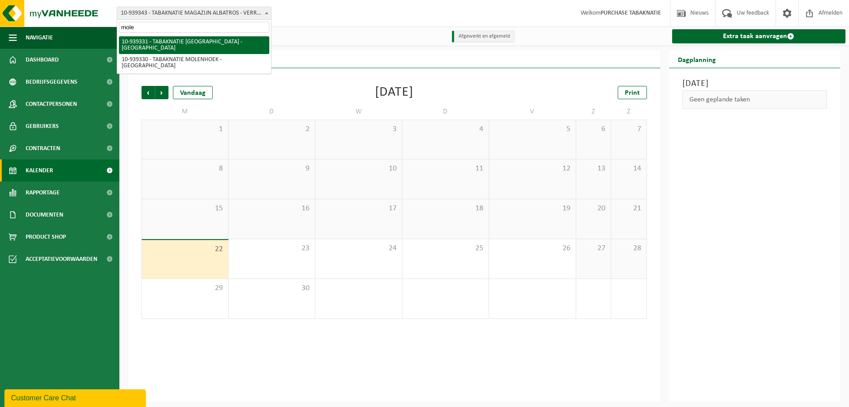
type input "molen"
select select "138353"
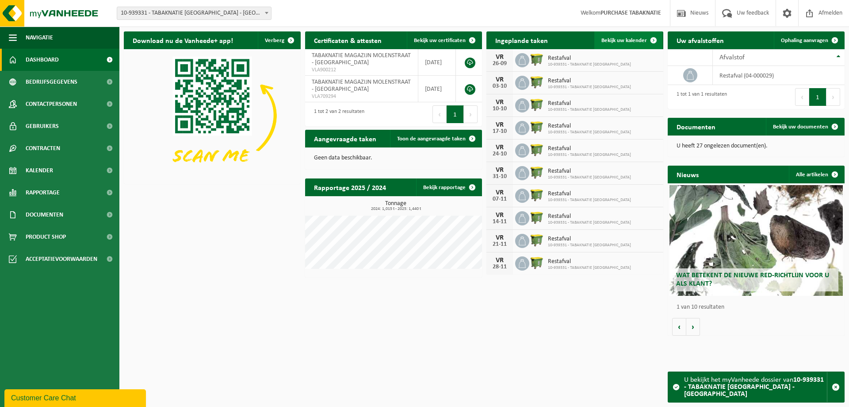
drag, startPoint x: 633, startPoint y: 28, endPoint x: 626, endPoint y: 43, distance: 16.4
click at [633, 30] on div "Ingeplande taken Bekijk uw kalender [DATE] Restafval 10-939331 - TABAKNATIE [GE…" at bounding box center [574, 153] width 181 height 252
click at [626, 43] on span "Bekijk uw kalender" at bounding box center [625, 41] width 46 height 6
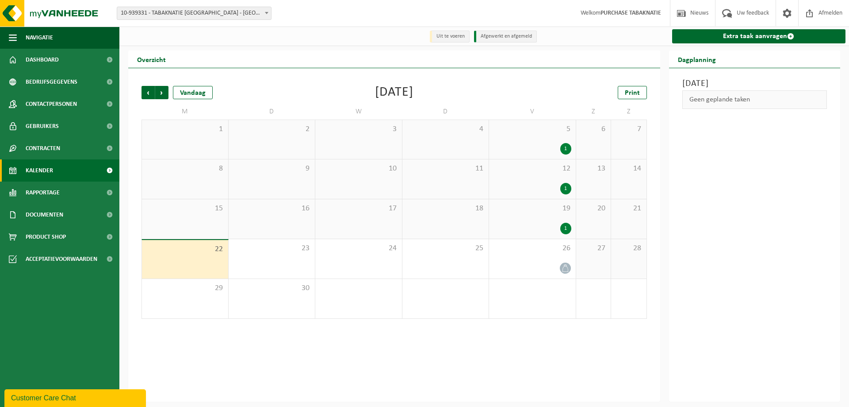
click at [533, 208] on span "19" at bounding box center [533, 209] width 78 height 10
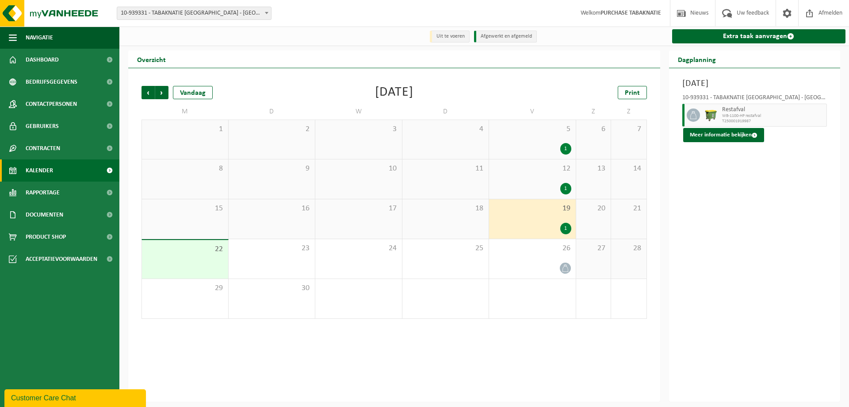
click at [218, 12] on span "10-939331 - TABAKNATIE [GEOGRAPHIC_DATA] - [GEOGRAPHIC_DATA]" at bounding box center [194, 13] width 154 height 12
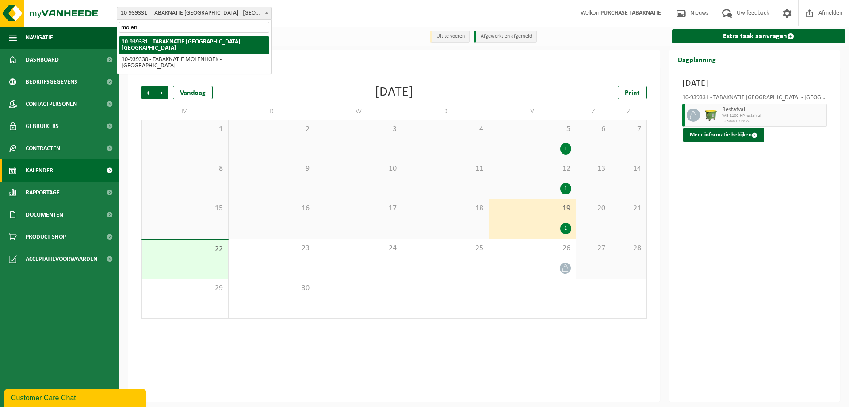
type input "molenh"
select select "138352"
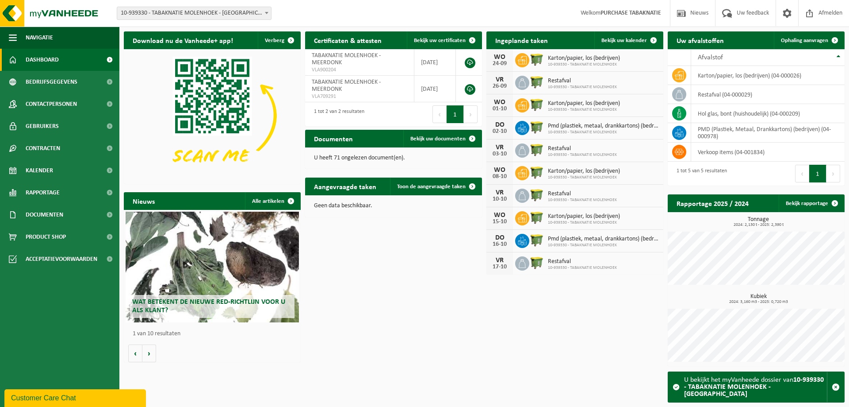
click at [584, 39] on div "Ingeplande taken Bekijk uw kalender" at bounding box center [575, 40] width 177 height 18
click at [603, 39] on span "Bekijk uw kalender" at bounding box center [625, 41] width 46 height 6
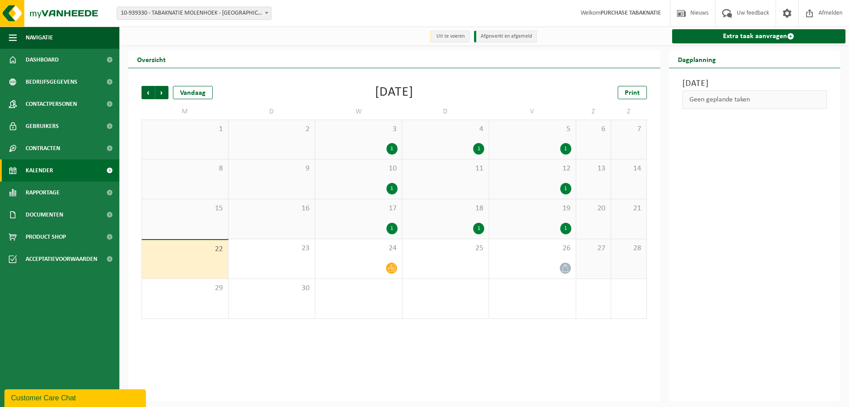
drag, startPoint x: 384, startPoint y: 215, endPoint x: 392, endPoint y: 214, distance: 8.0
click at [384, 215] on div "17 1" at bounding box center [358, 218] width 87 height 39
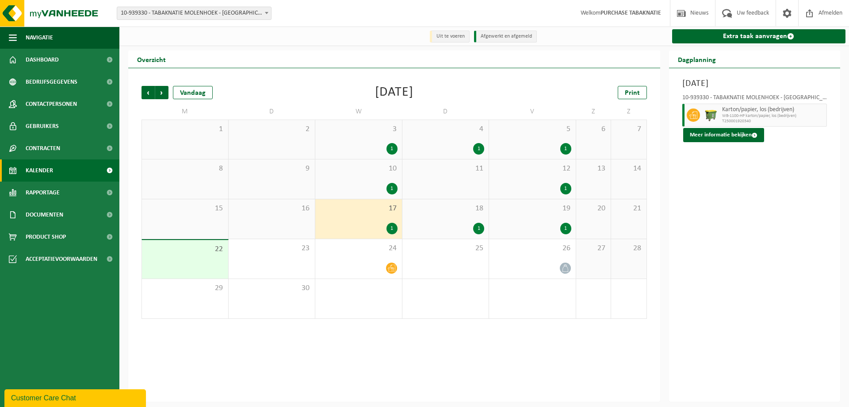
click at [440, 213] on span "18" at bounding box center [446, 209] width 78 height 10
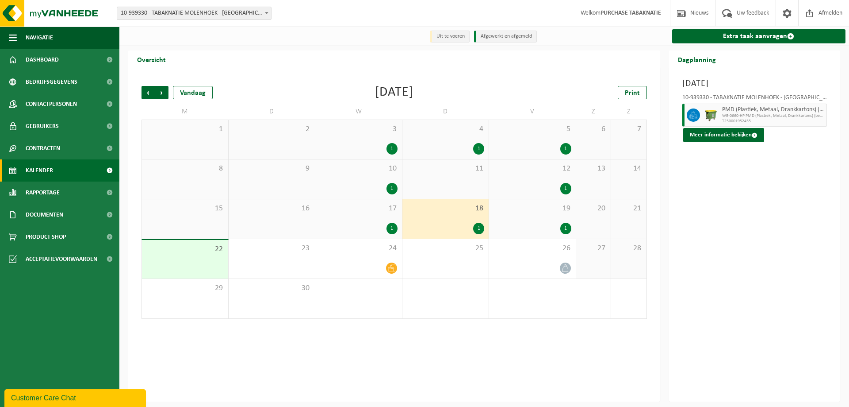
drag, startPoint x: 511, startPoint y: 211, endPoint x: 543, endPoint y: 211, distance: 31.9
click at [512, 211] on span "19" at bounding box center [533, 209] width 78 height 10
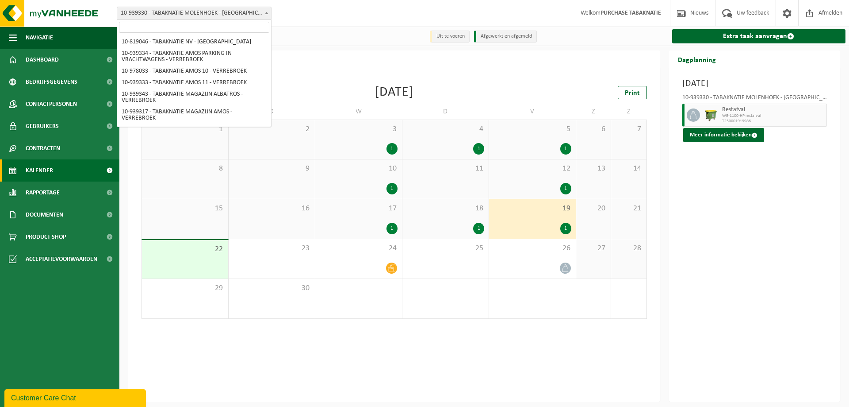
click at [246, 17] on span "10-939330 - TABAKNATIE MOLENHOEK - [GEOGRAPHIC_DATA]" at bounding box center [194, 13] width 154 height 12
type input "vdw"
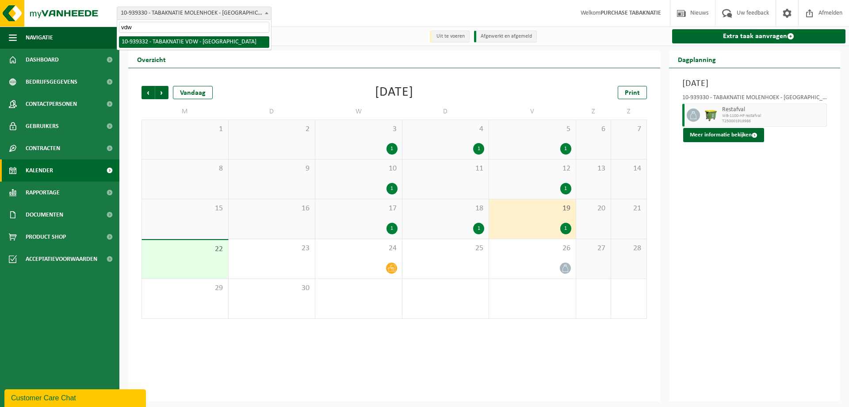
select select "138354"
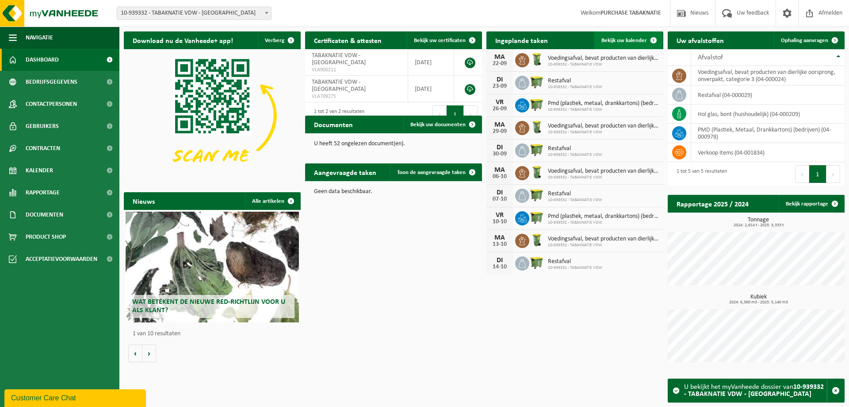
click at [603, 40] on span "Bekijk uw kalender" at bounding box center [625, 41] width 46 height 6
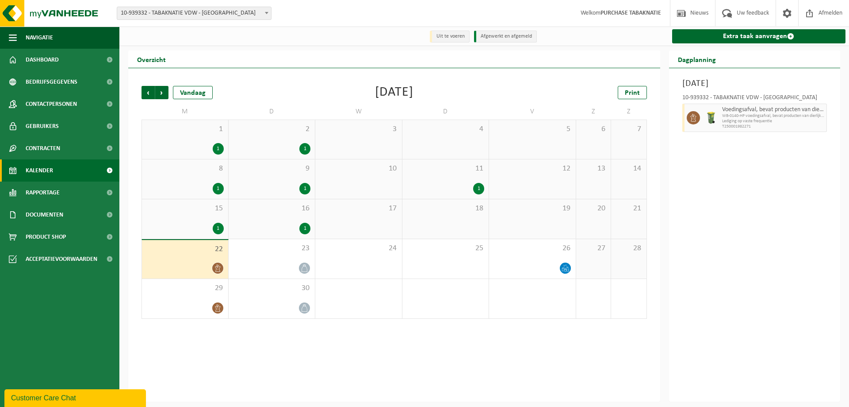
click at [199, 217] on div "15 1" at bounding box center [185, 218] width 86 height 39
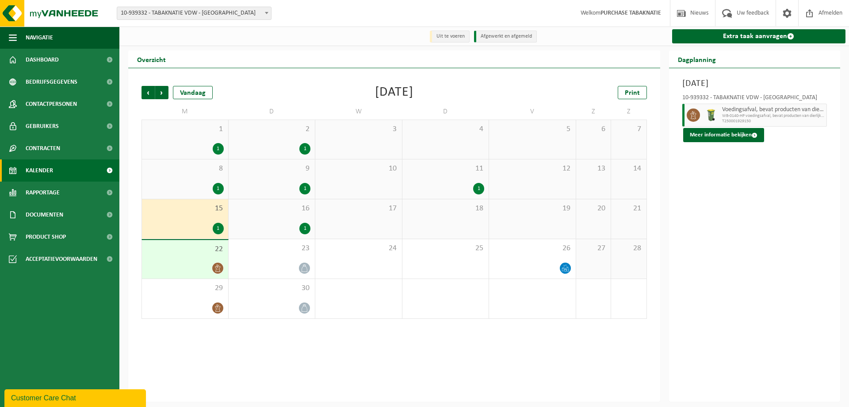
click at [258, 218] on div "16 1" at bounding box center [272, 218] width 87 height 39
